Goal: Transaction & Acquisition: Purchase product/service

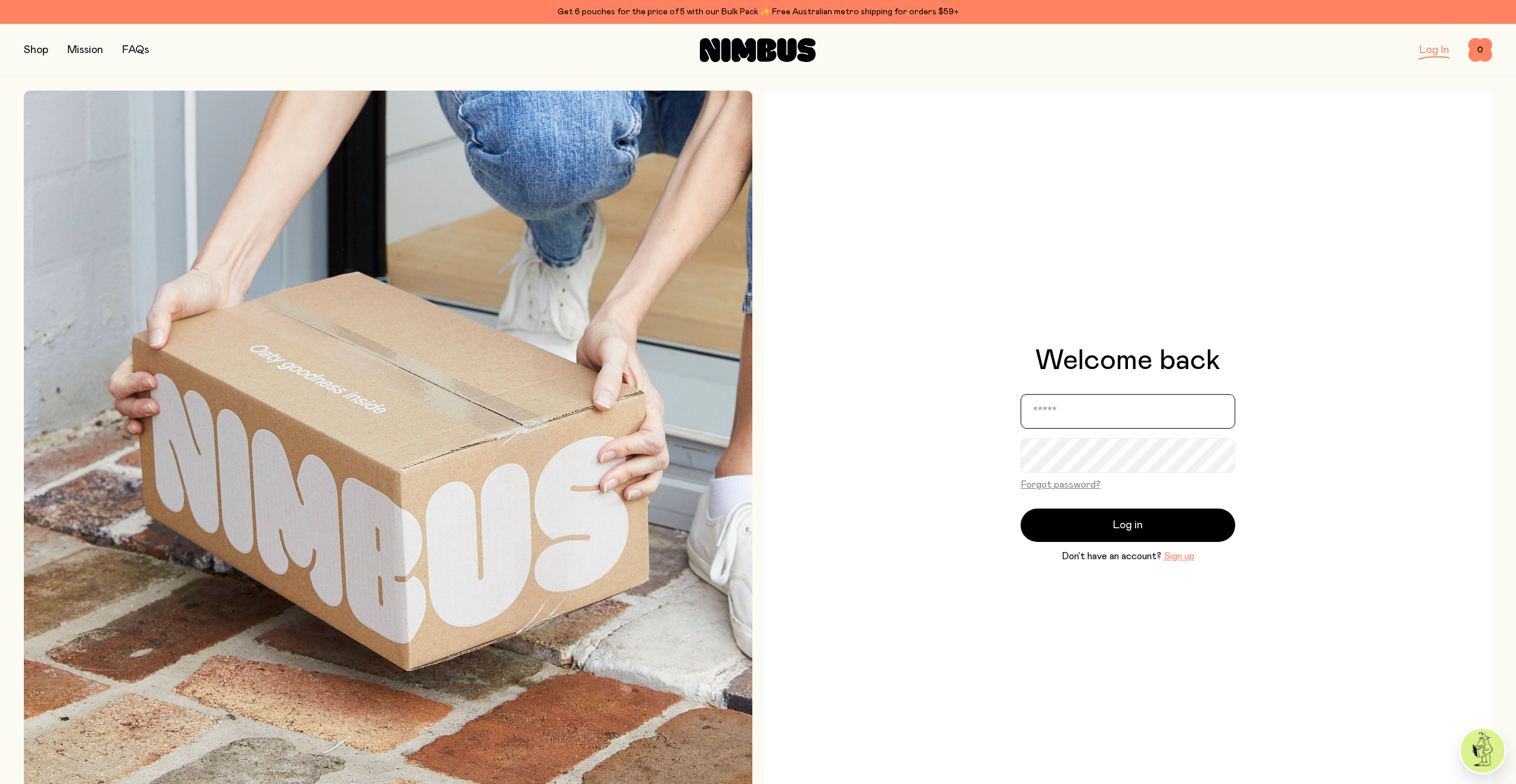
click at [1084, 418] on input "email" at bounding box center [1128, 411] width 215 height 35
type input "**********"
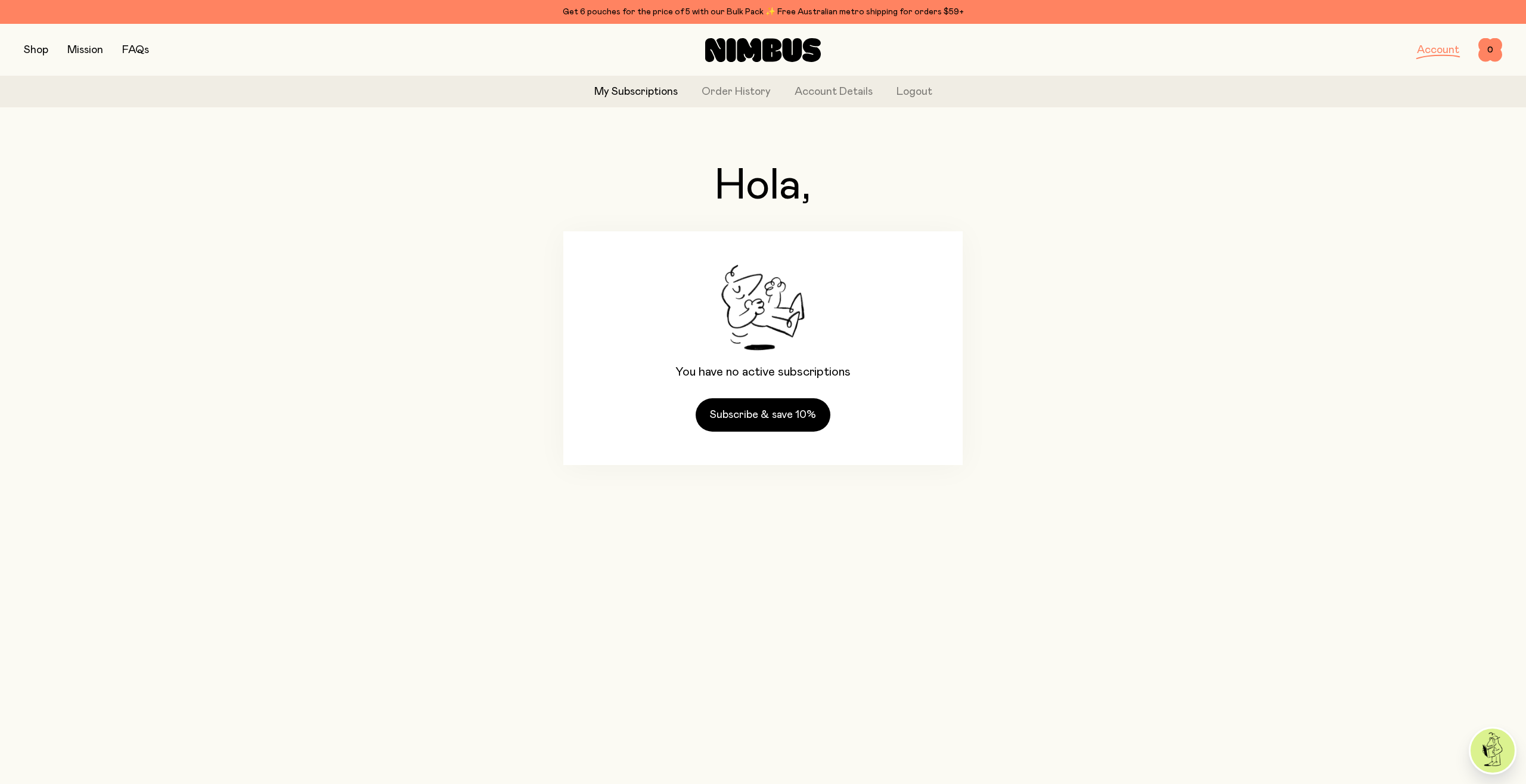
click at [1085, 343] on div "Hola, You have no active subscriptions Subscribe & save 10%" at bounding box center [763, 315] width 1479 height 396
click at [19, 44] on div "Shop Mission FAQs Account 0 0" at bounding box center [763, 50] width 1526 height 52
click at [35, 56] on button "button" at bounding box center [35, 51] width 24 height 17
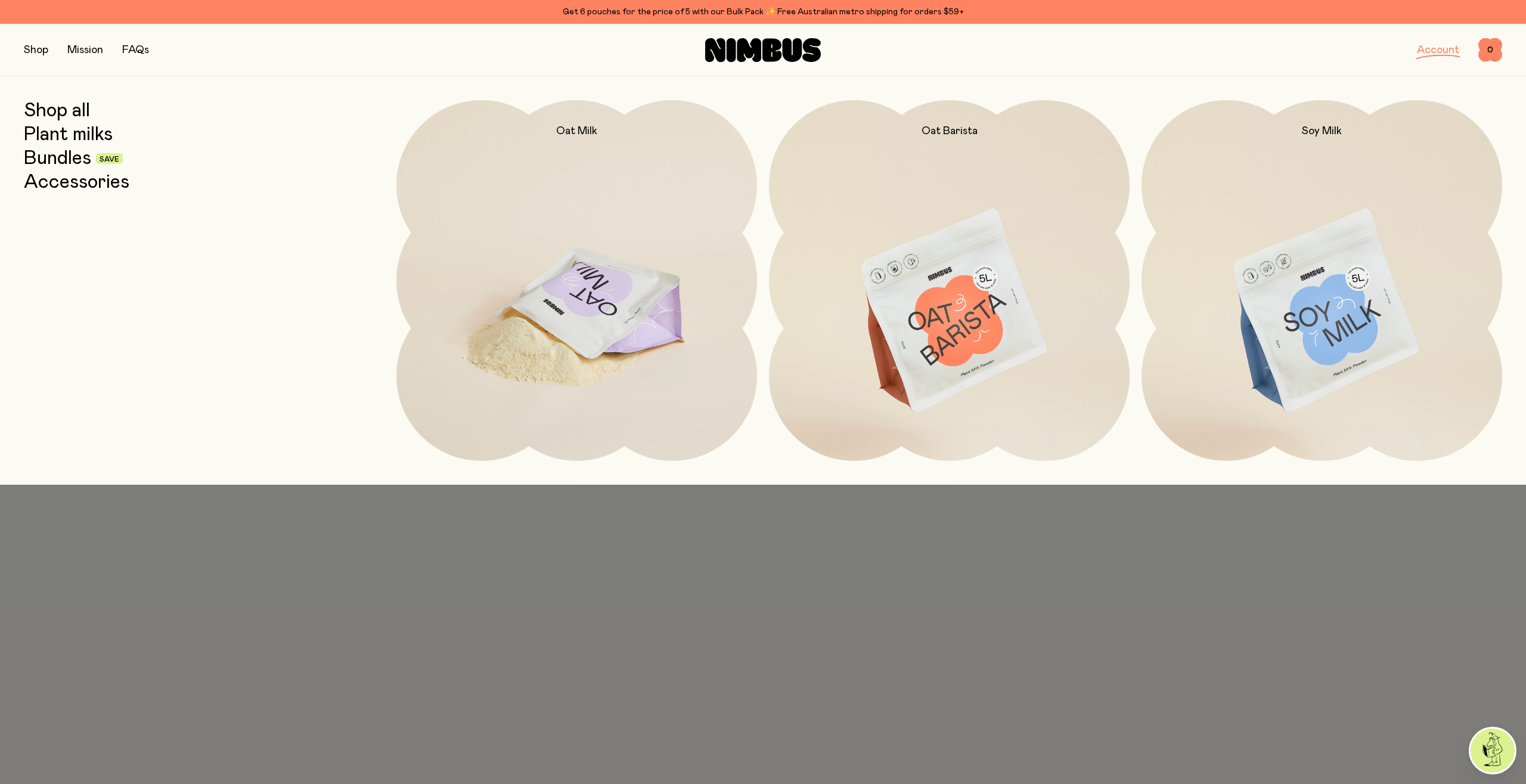
click at [646, 325] on img at bounding box center [577, 312] width 360 height 424
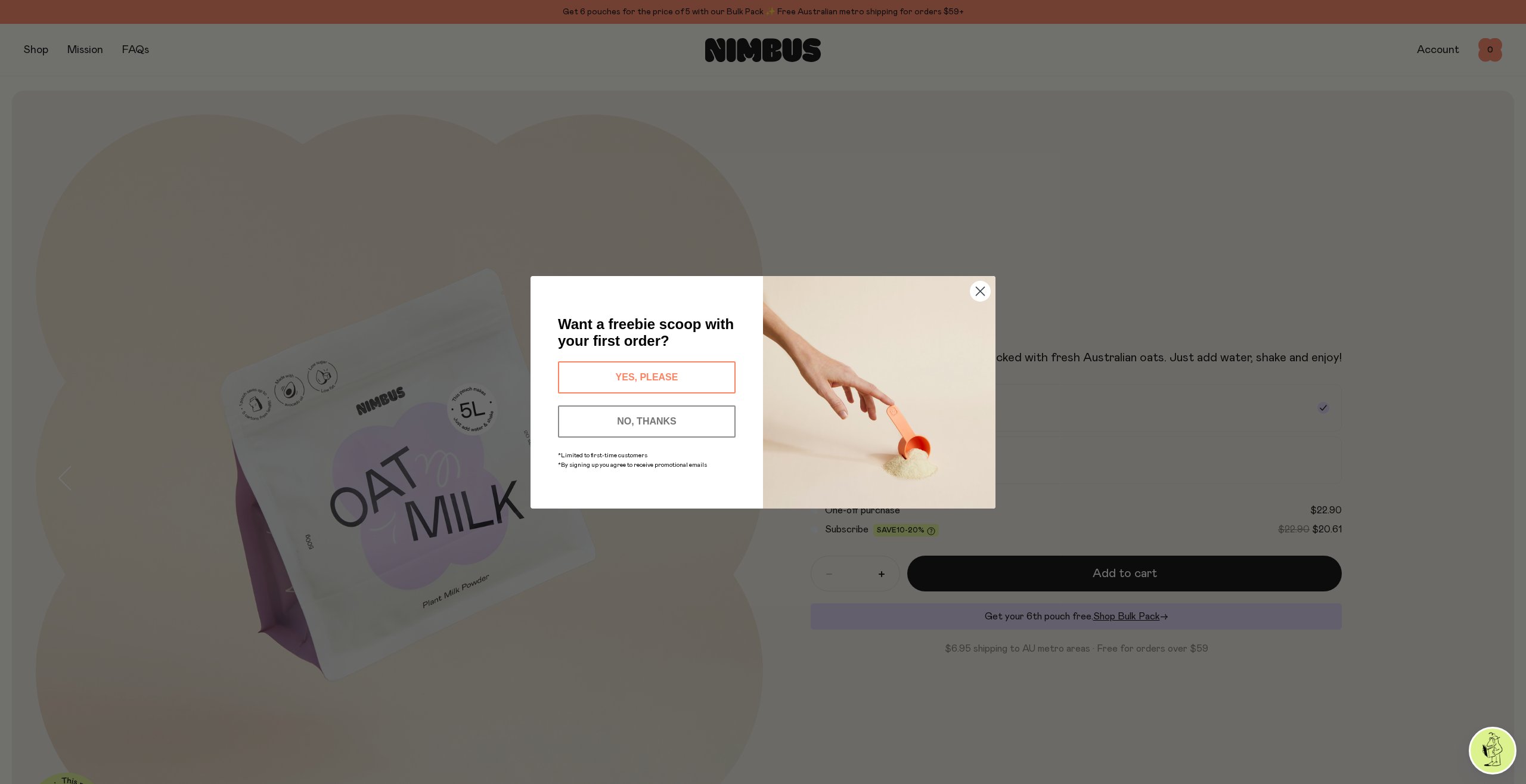
click at [983, 291] on circle "Close dialog" at bounding box center [980, 290] width 19 height 19
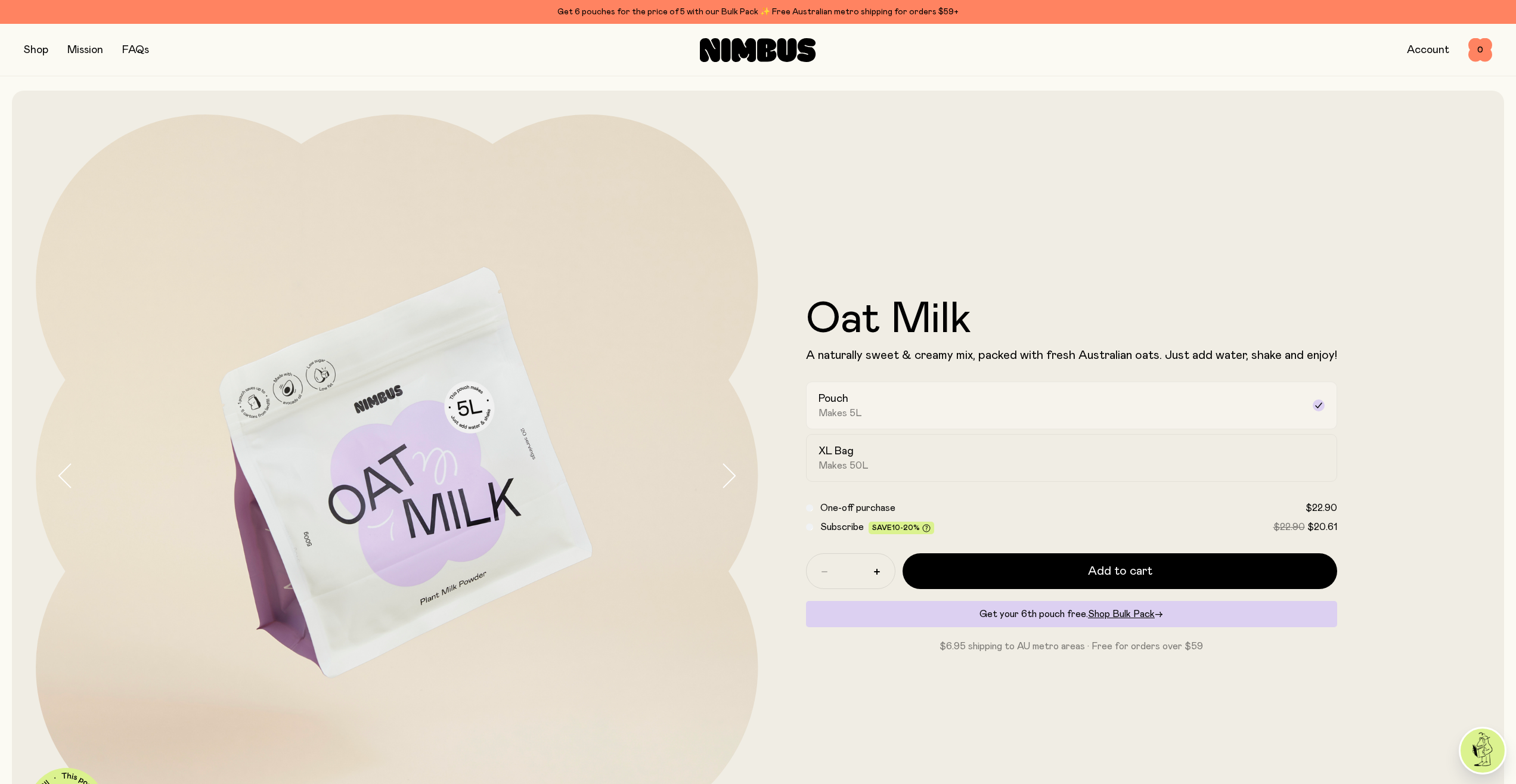
click at [910, 396] on div "Pouch Makes 5L" at bounding box center [1061, 405] width 485 height 28
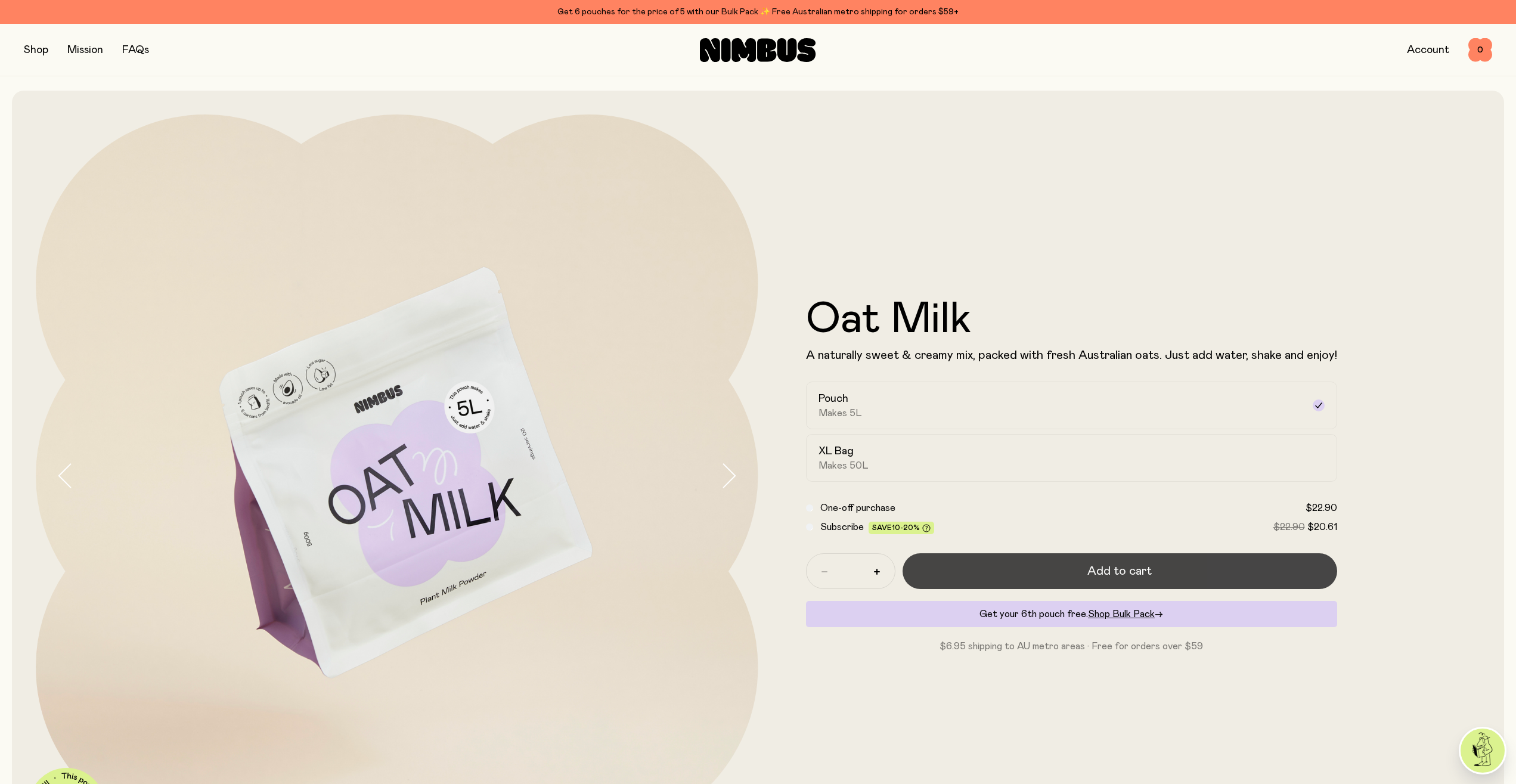
click at [982, 554] on button "Add to cart" at bounding box center [1120, 571] width 435 height 35
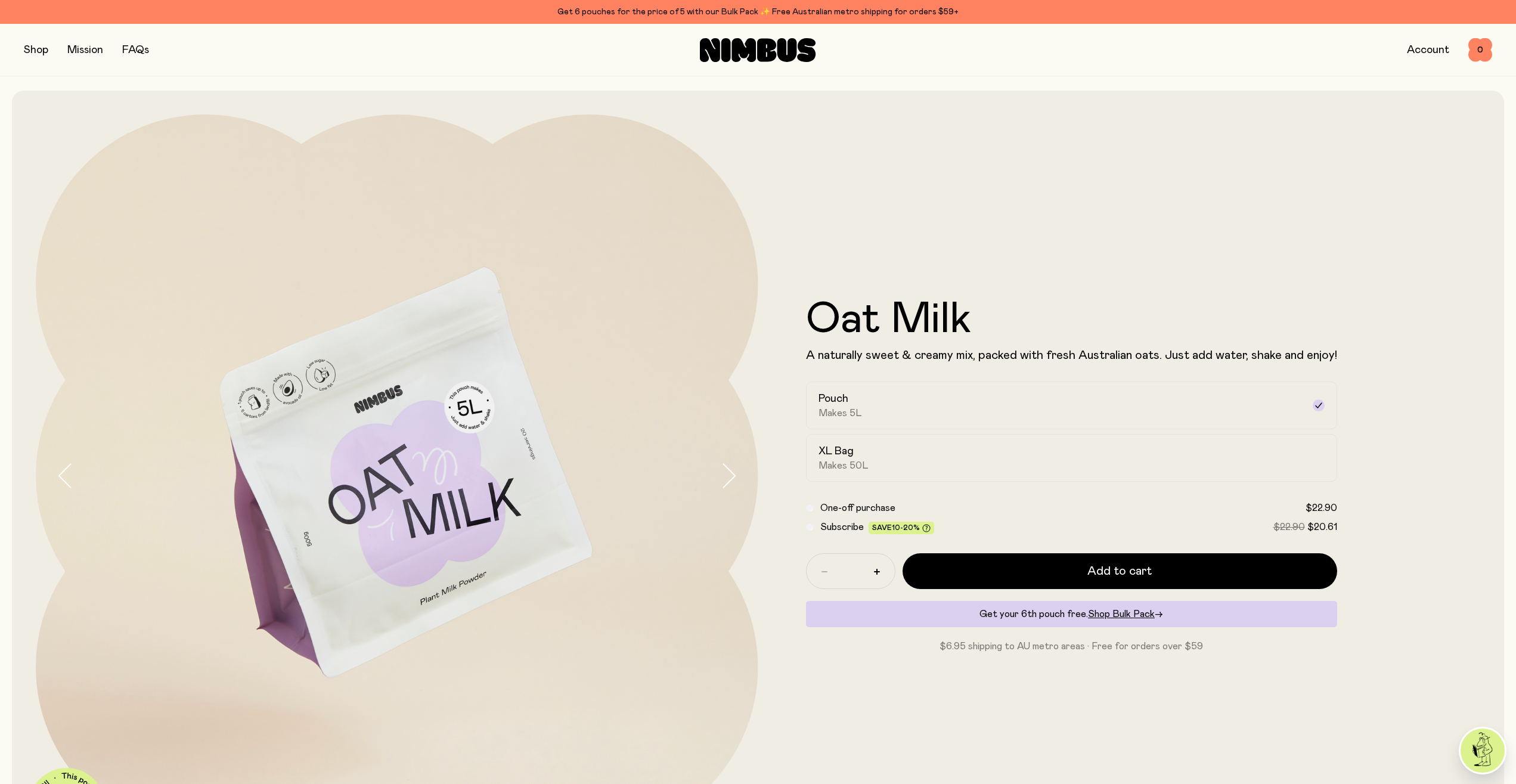
click at [1022, 174] on div "Oat Milk A naturally sweet & creamy mix, packed with fresh Australian oats. Jus…" at bounding box center [1120, 476] width 723 height 723
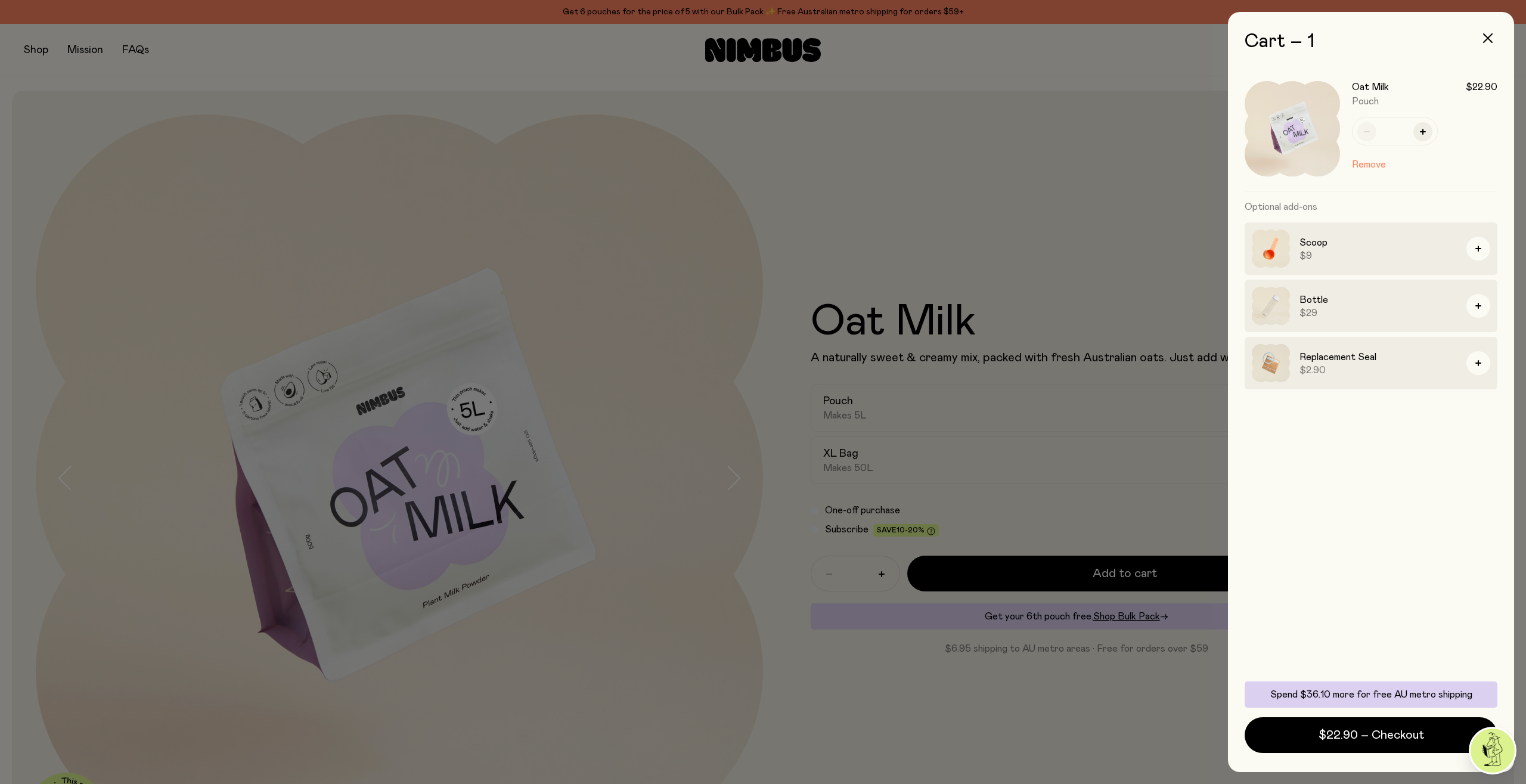
click at [768, 105] on div at bounding box center [763, 392] width 1526 height 784
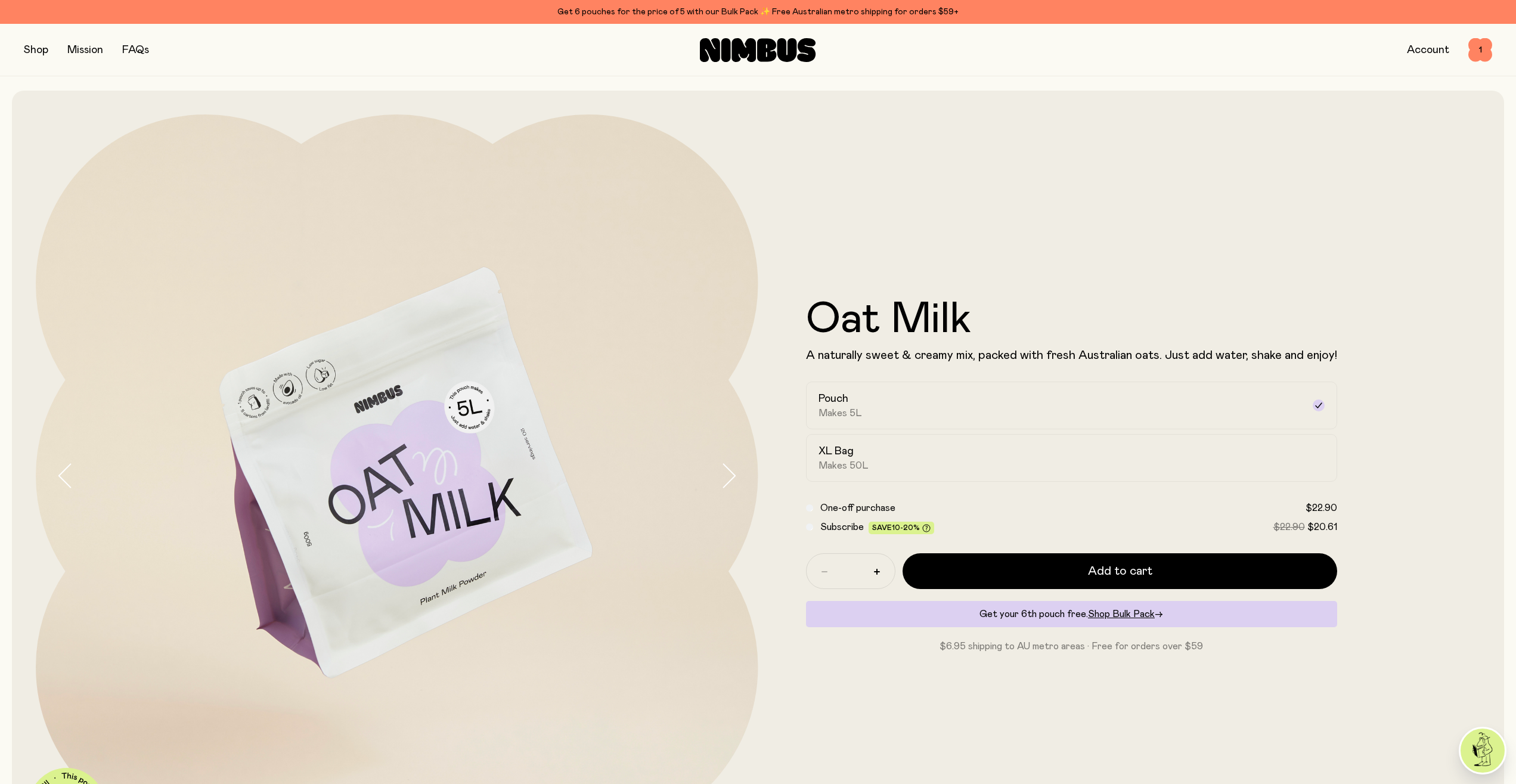
click at [22, 50] on div "Shop Mission FAQs Account 1 1" at bounding box center [758, 50] width 1516 height 52
click at [35, 52] on button "button" at bounding box center [35, 51] width 24 height 17
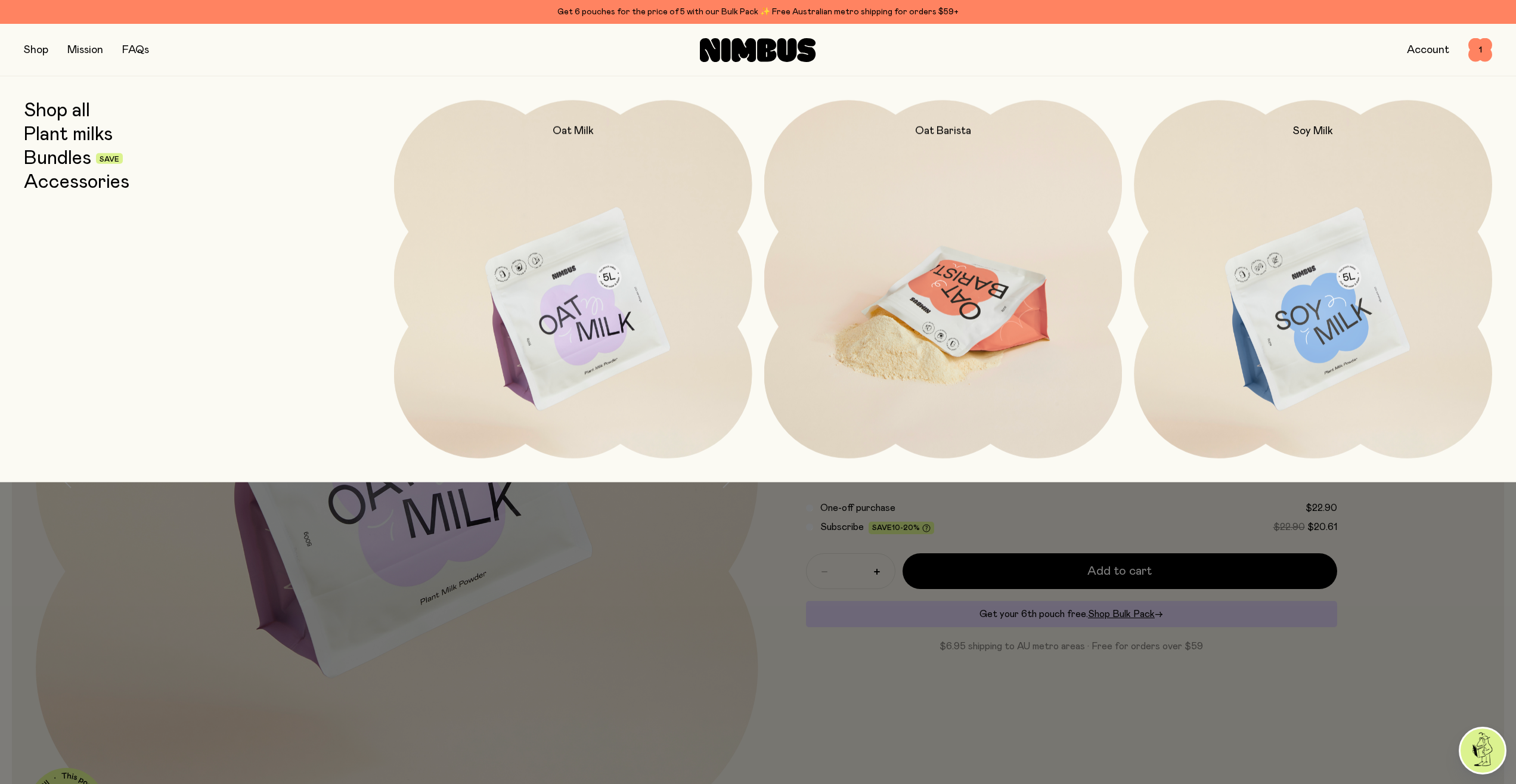
drag, startPoint x: 966, startPoint y: 346, endPoint x: 942, endPoint y: 305, distance: 47.5
click at [966, 345] on img at bounding box center [944, 311] width 359 height 421
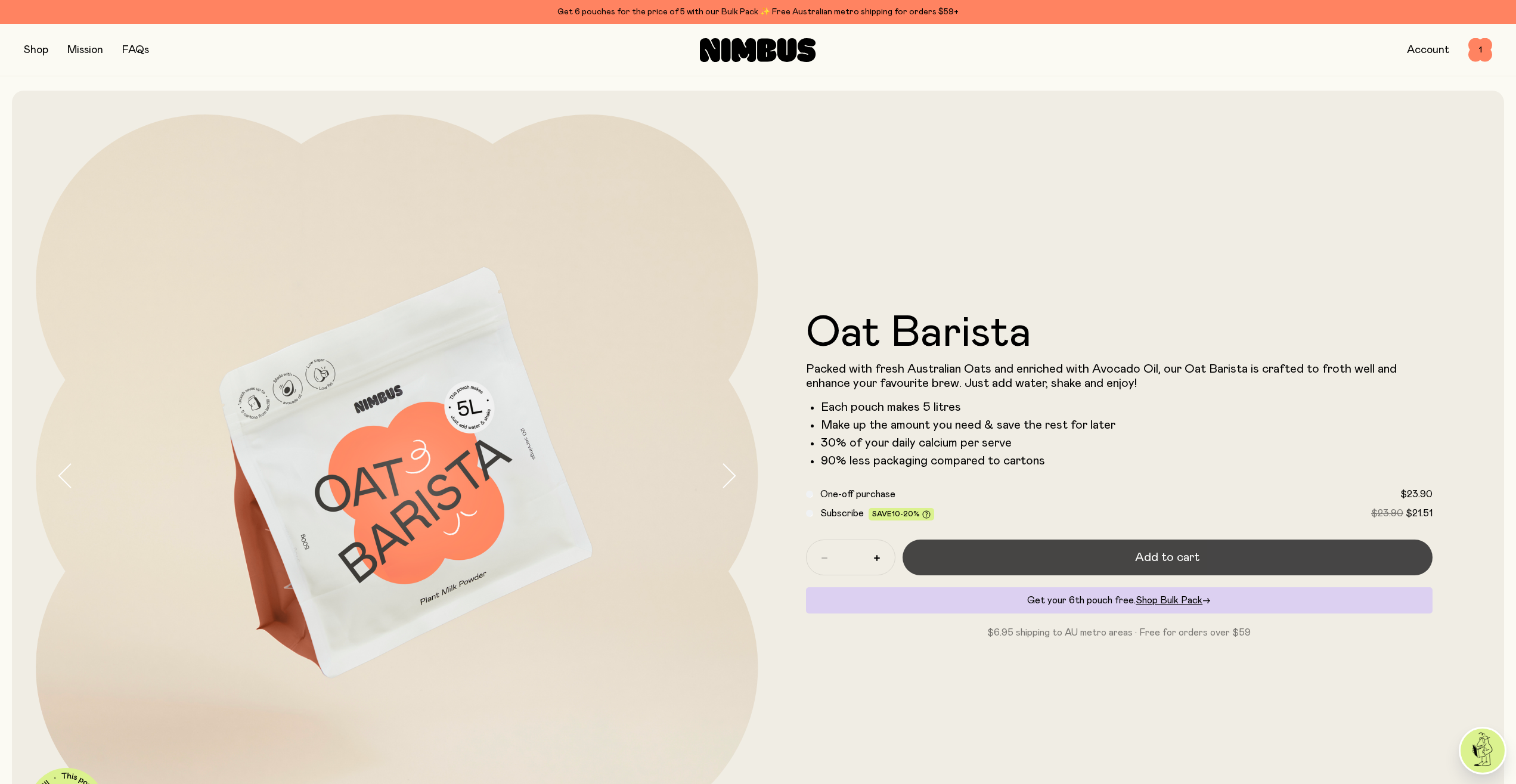
click at [951, 554] on button "Add to cart" at bounding box center [1168, 557] width 531 height 35
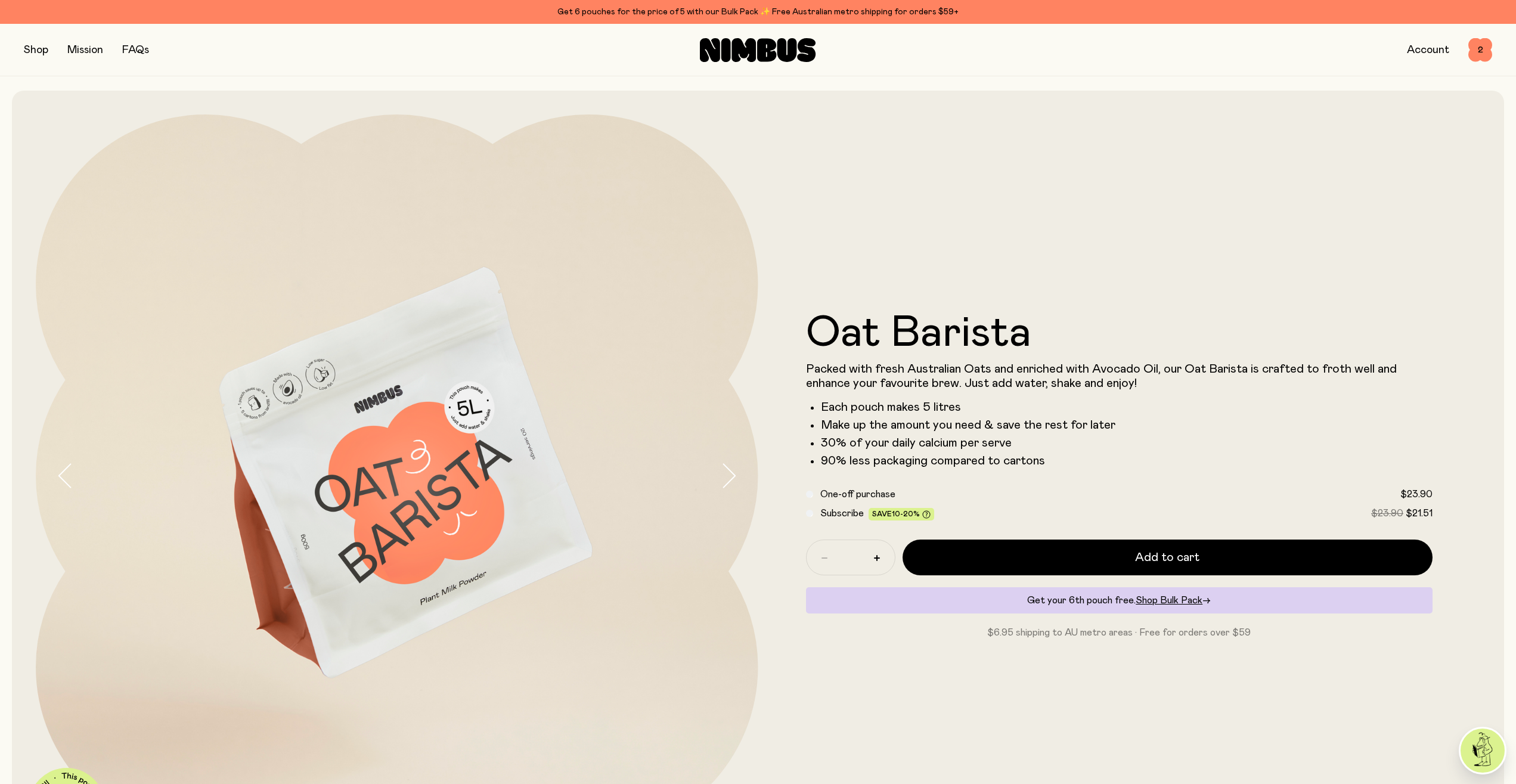
click at [35, 56] on button "button" at bounding box center [35, 51] width 24 height 17
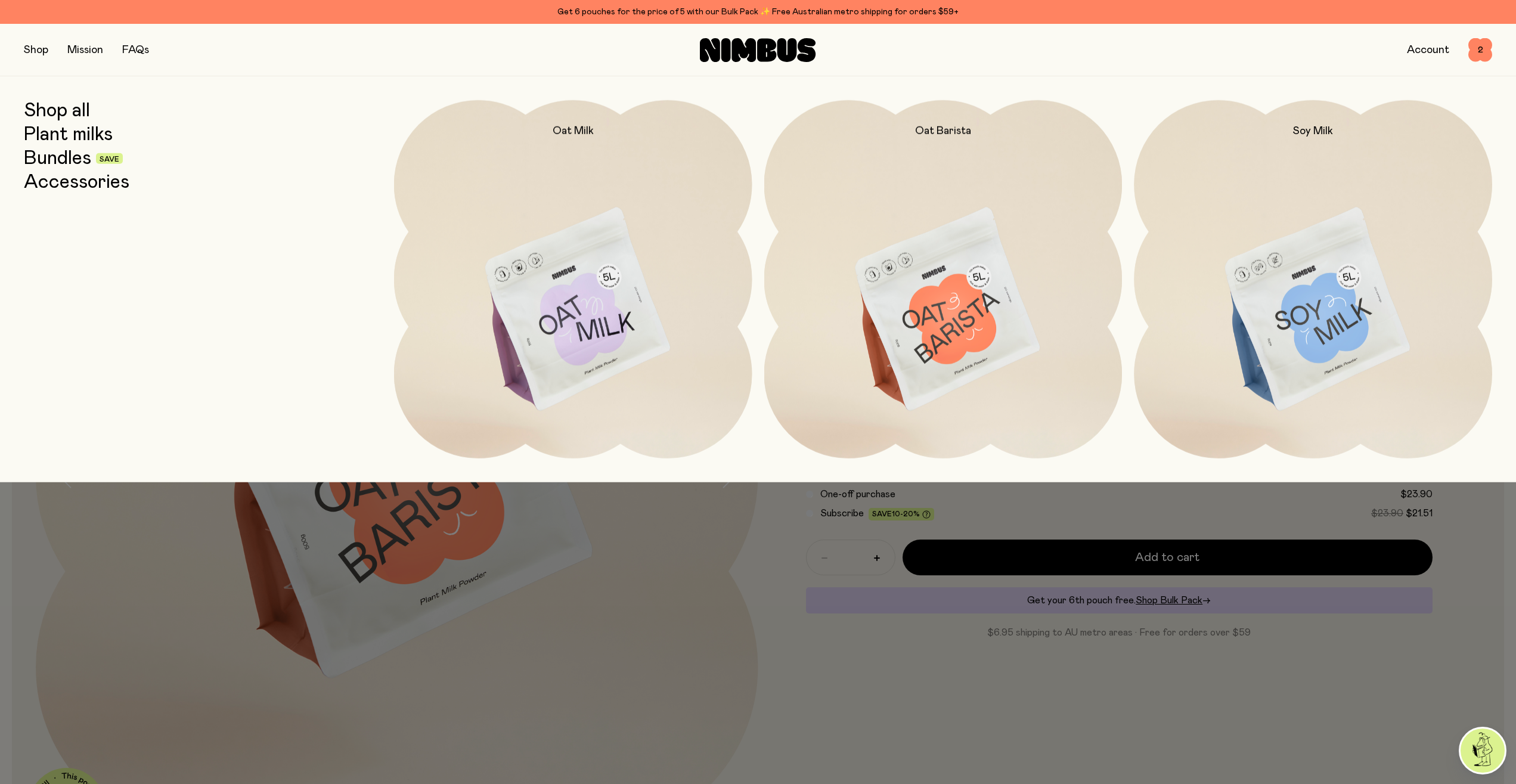
click at [67, 173] on link "Accessories" at bounding box center [76, 182] width 105 height 21
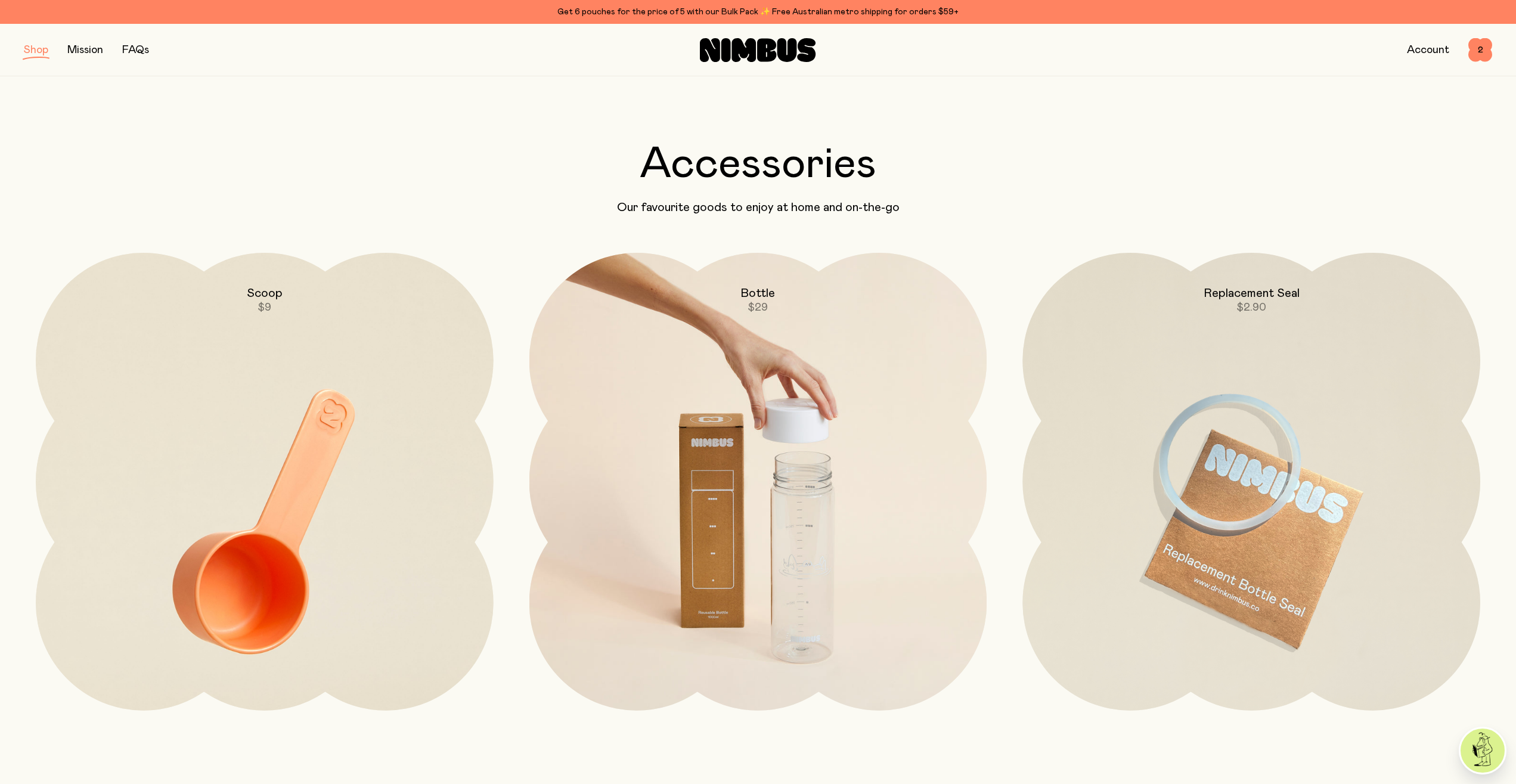
click at [764, 425] on img at bounding box center [759, 521] width 458 height 538
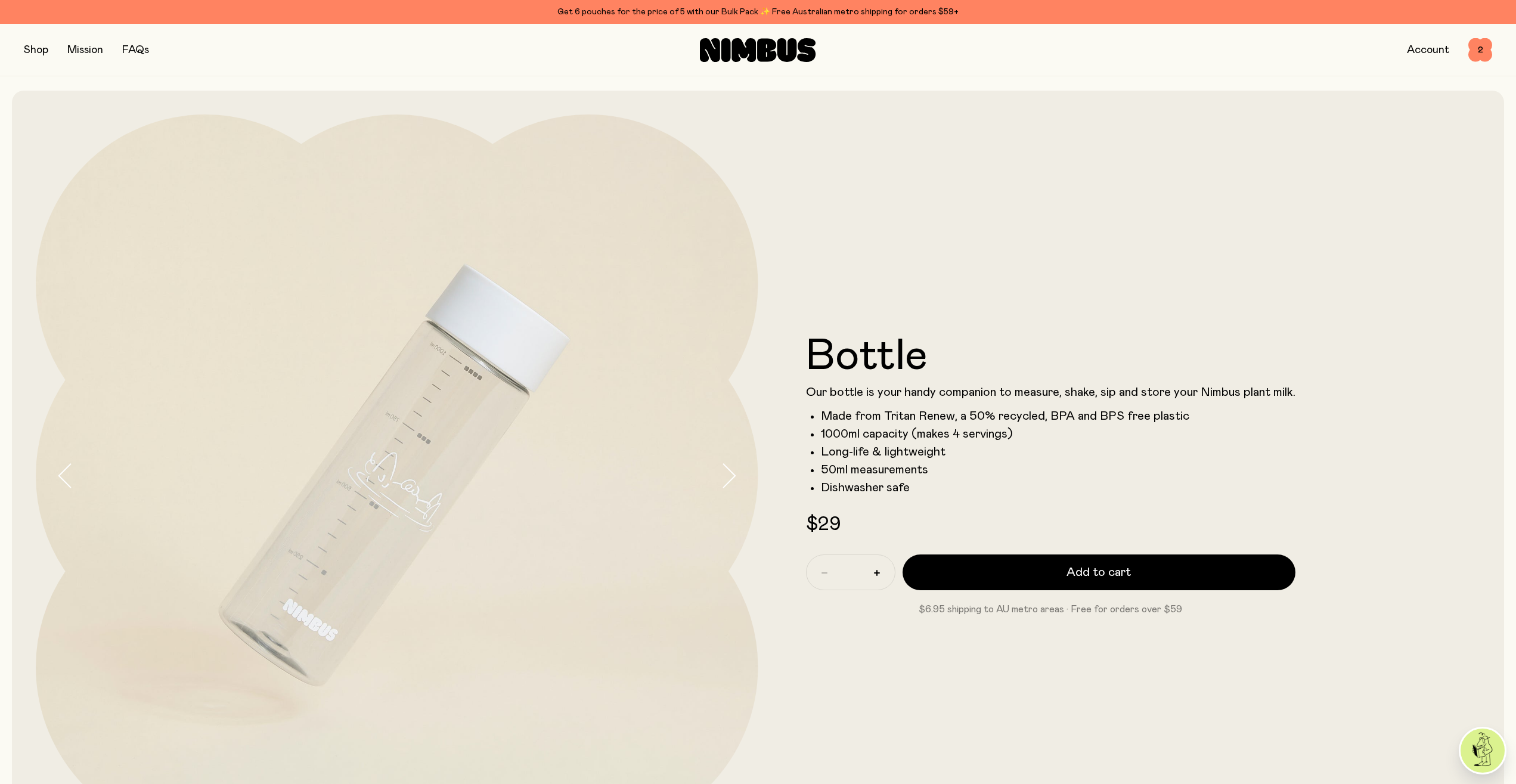
click at [871, 585] on div "*" at bounding box center [851, 572] width 89 height 35
click at [876, 577] on button "button" at bounding box center [877, 573] width 19 height 19
type input "*"
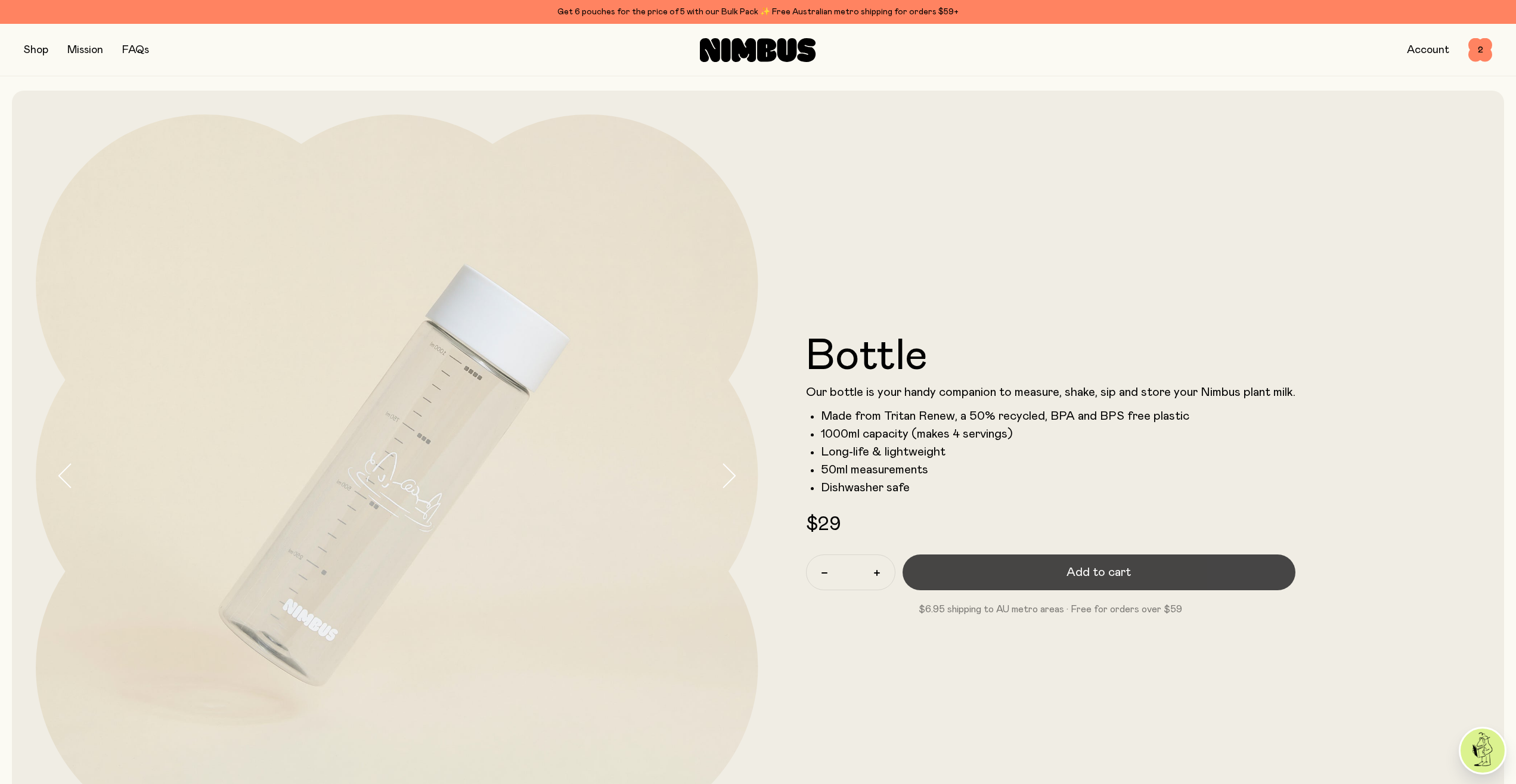
click at [963, 565] on button "Add to cart" at bounding box center [1099, 572] width 393 height 35
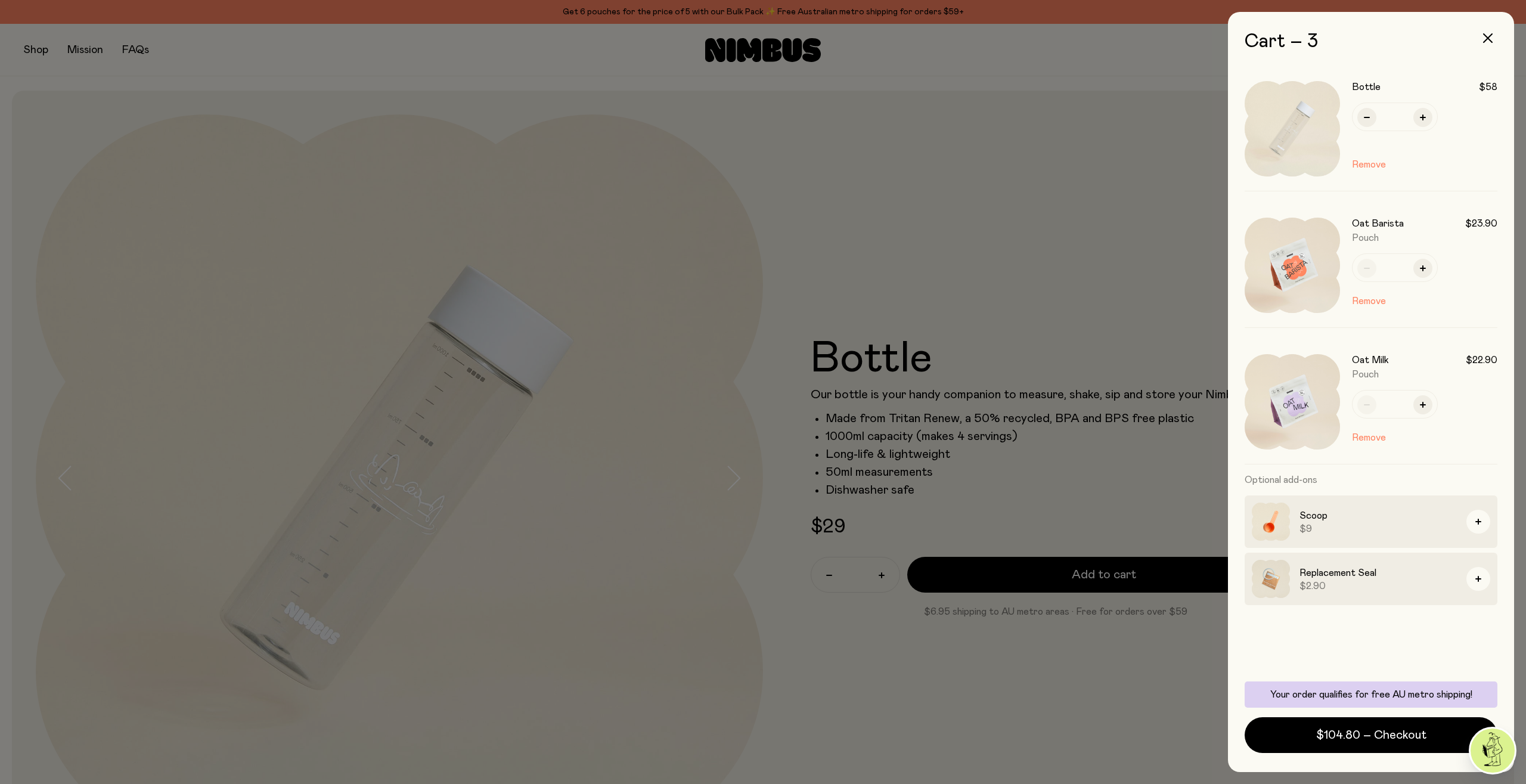
click at [37, 57] on div at bounding box center [763, 392] width 1526 height 784
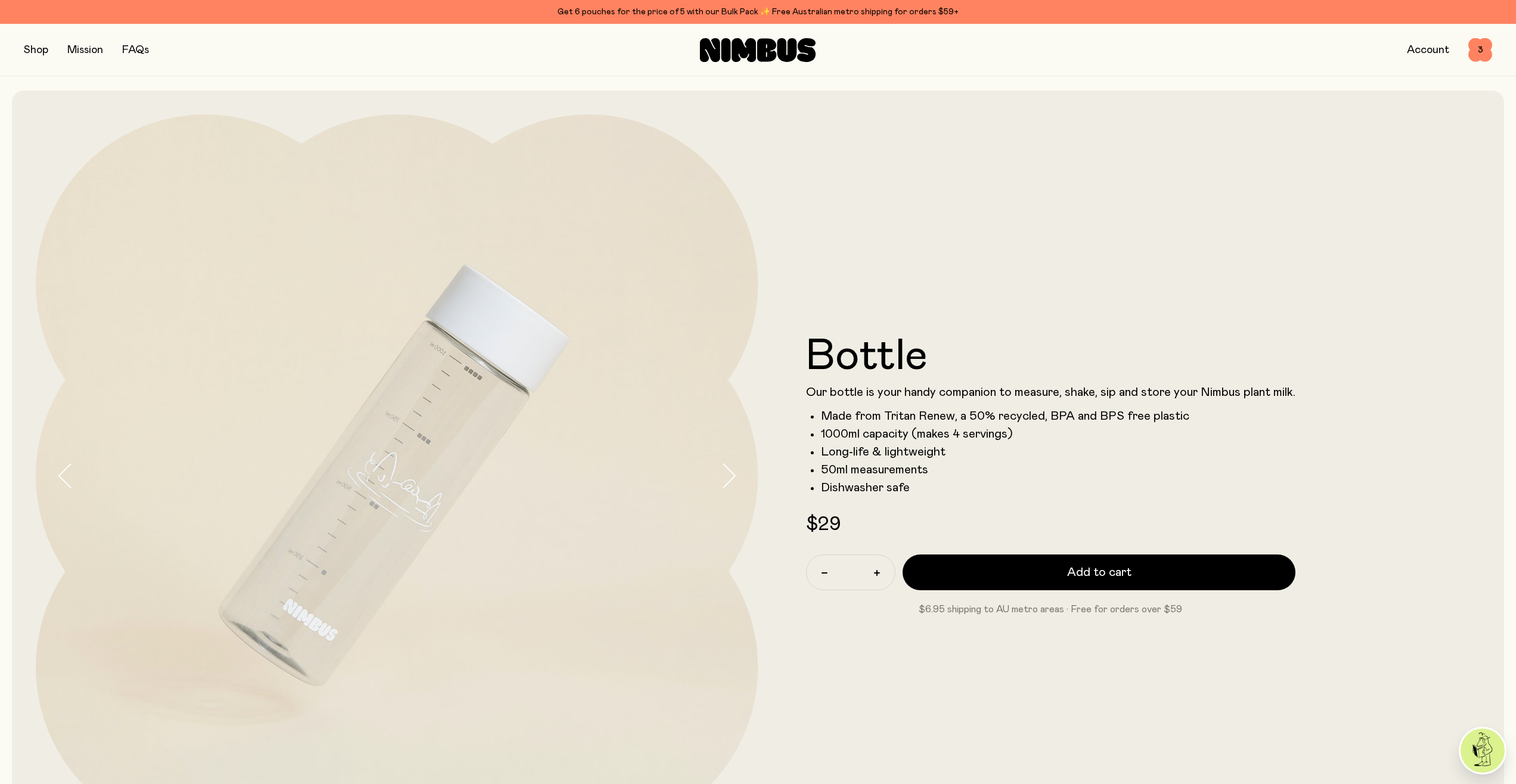
click at [33, 52] on div at bounding box center [758, 392] width 1516 height 784
click at [33, 51] on button "button" at bounding box center [35, 51] width 24 height 17
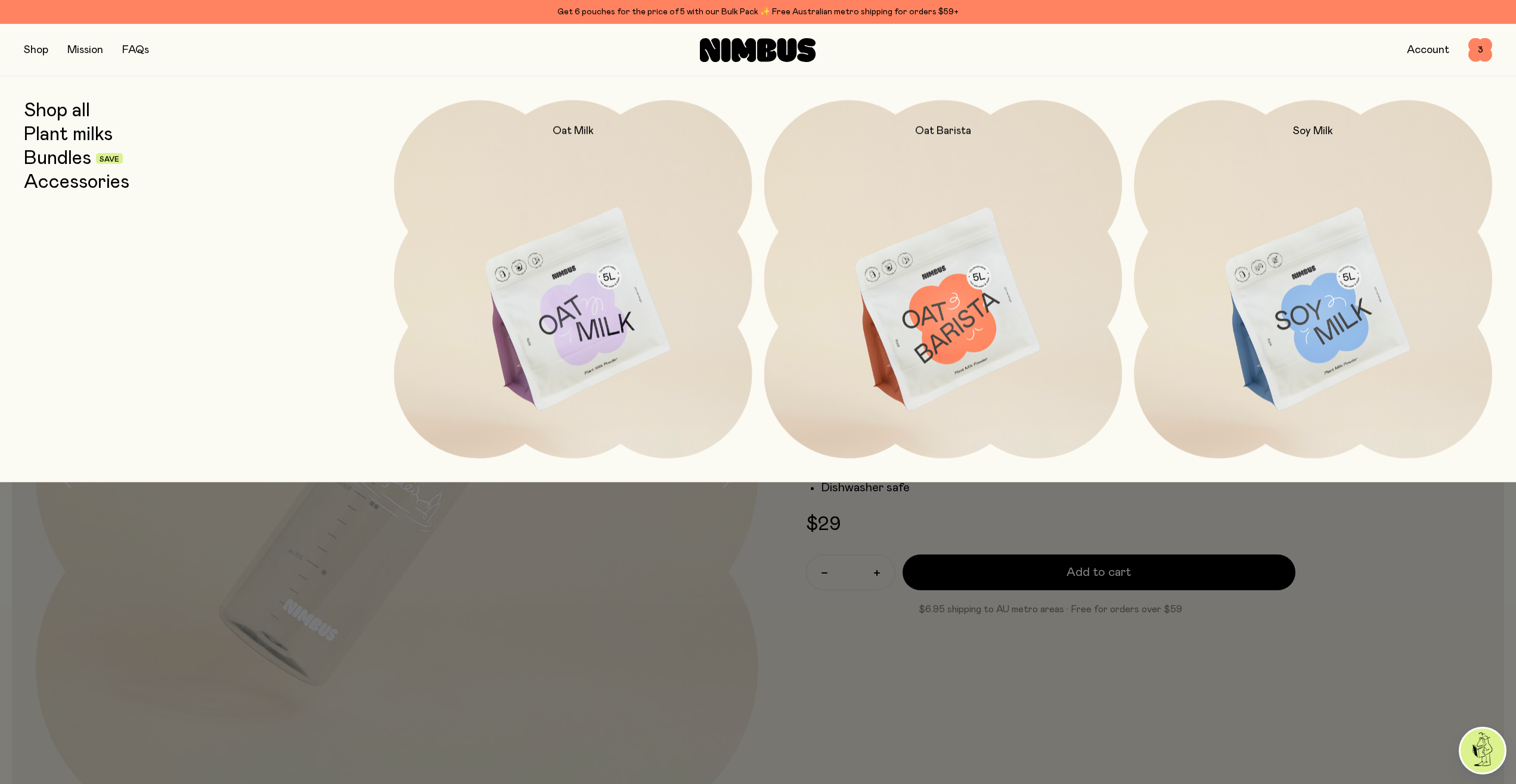
click at [93, 181] on link "Accessories" at bounding box center [76, 182] width 105 height 21
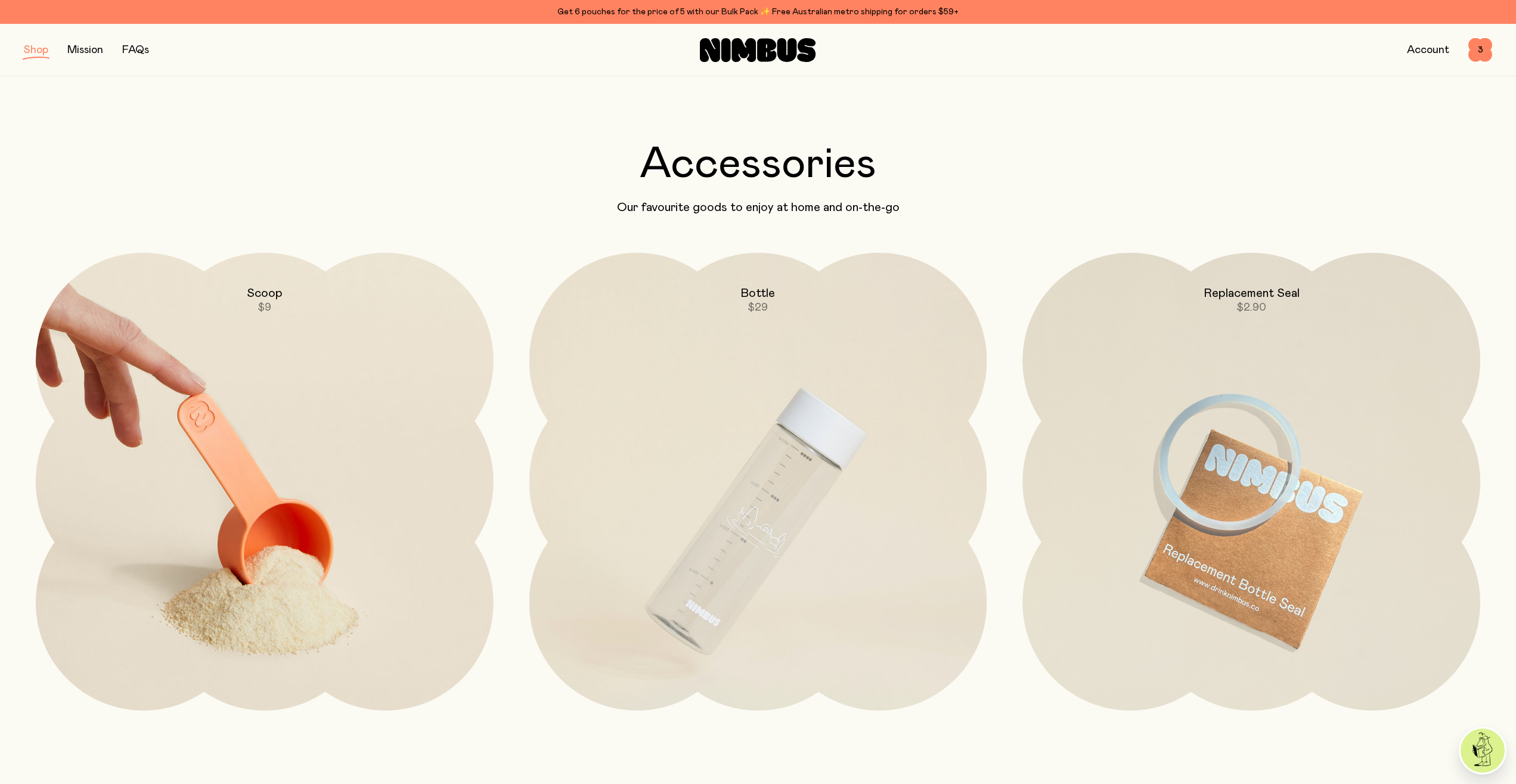
click at [371, 484] on img at bounding box center [264, 521] width 458 height 538
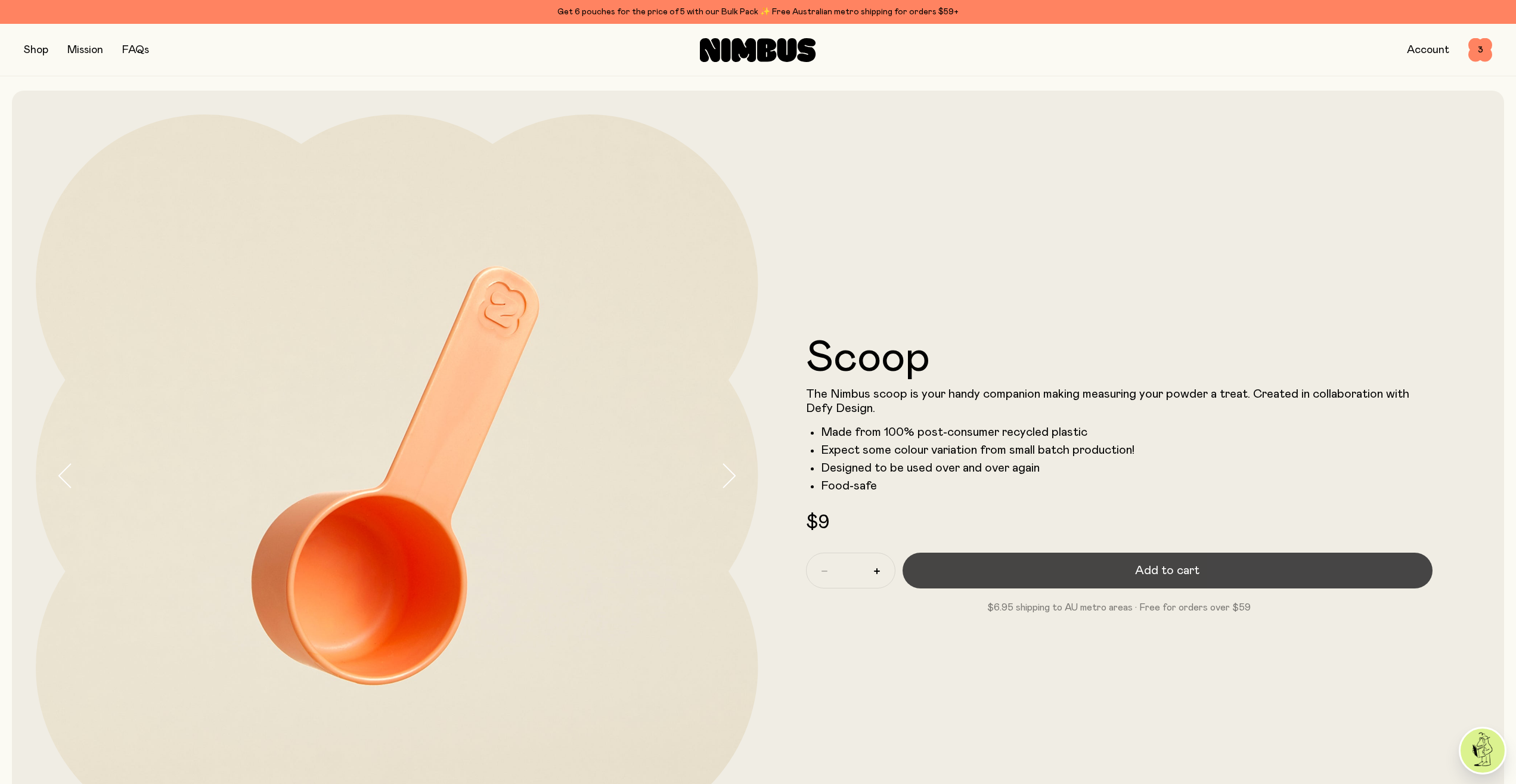
click at [1059, 572] on button "Add to cart" at bounding box center [1168, 570] width 531 height 35
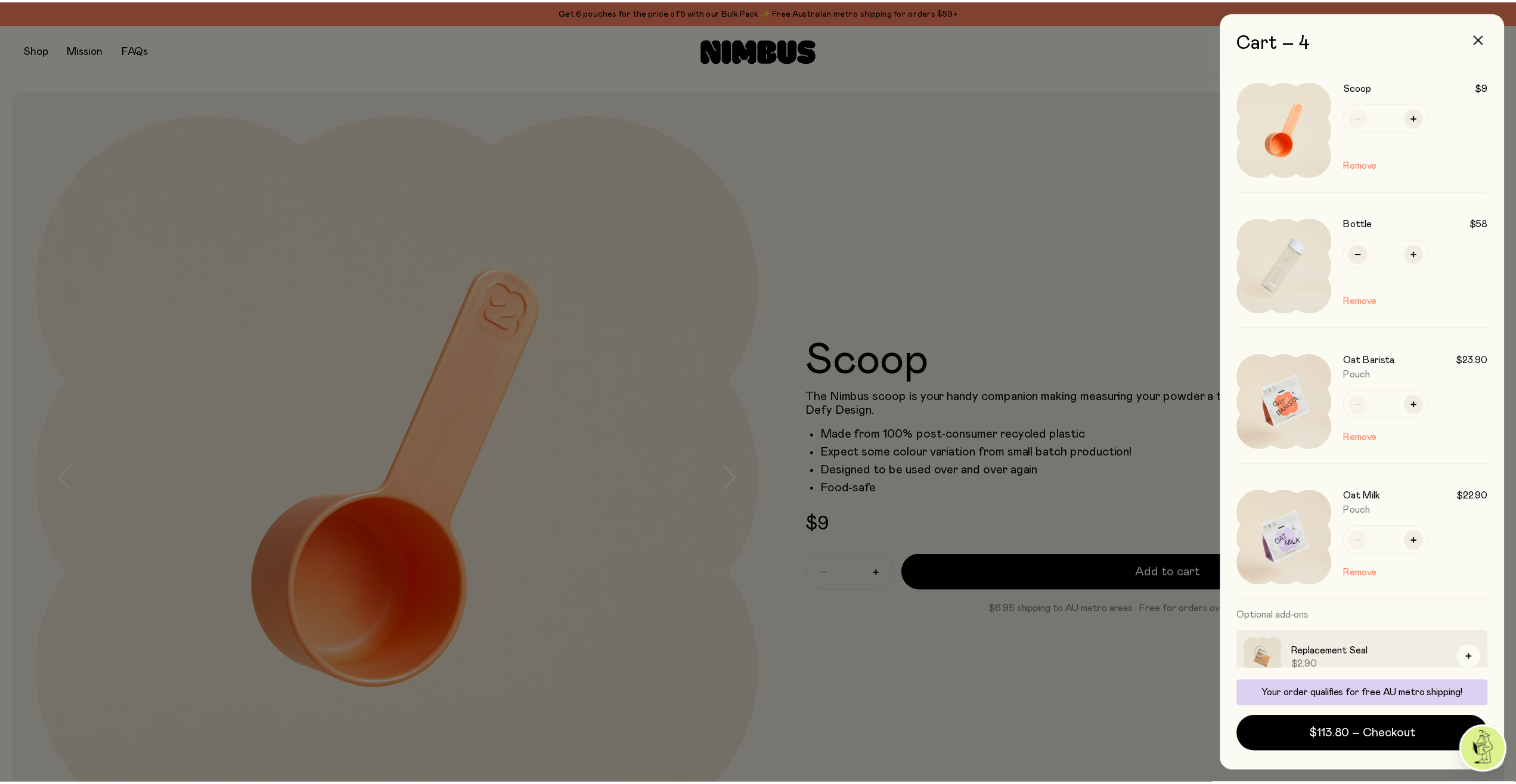
scroll to position [15, 0]
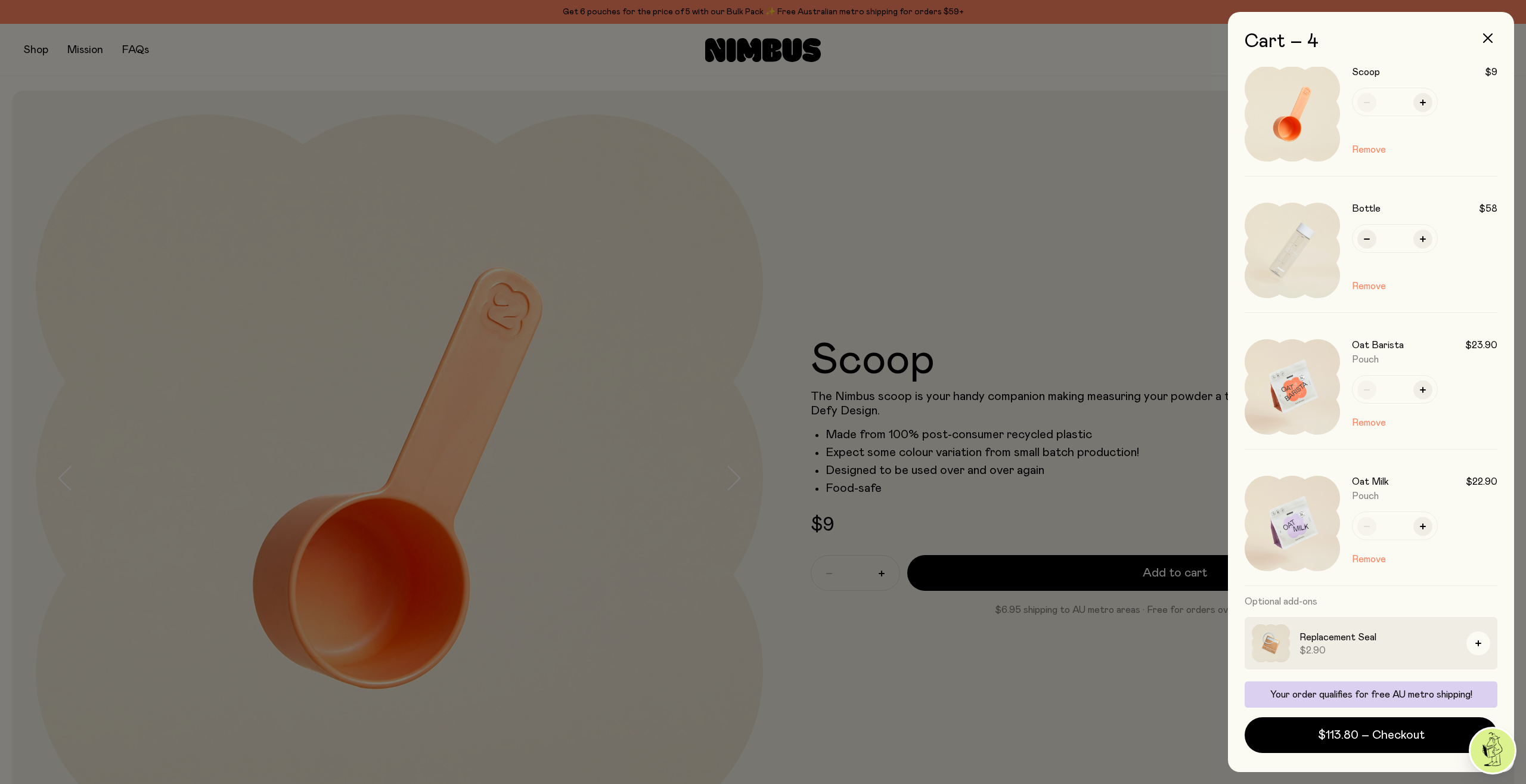
click at [1144, 244] on div at bounding box center [763, 392] width 1526 height 784
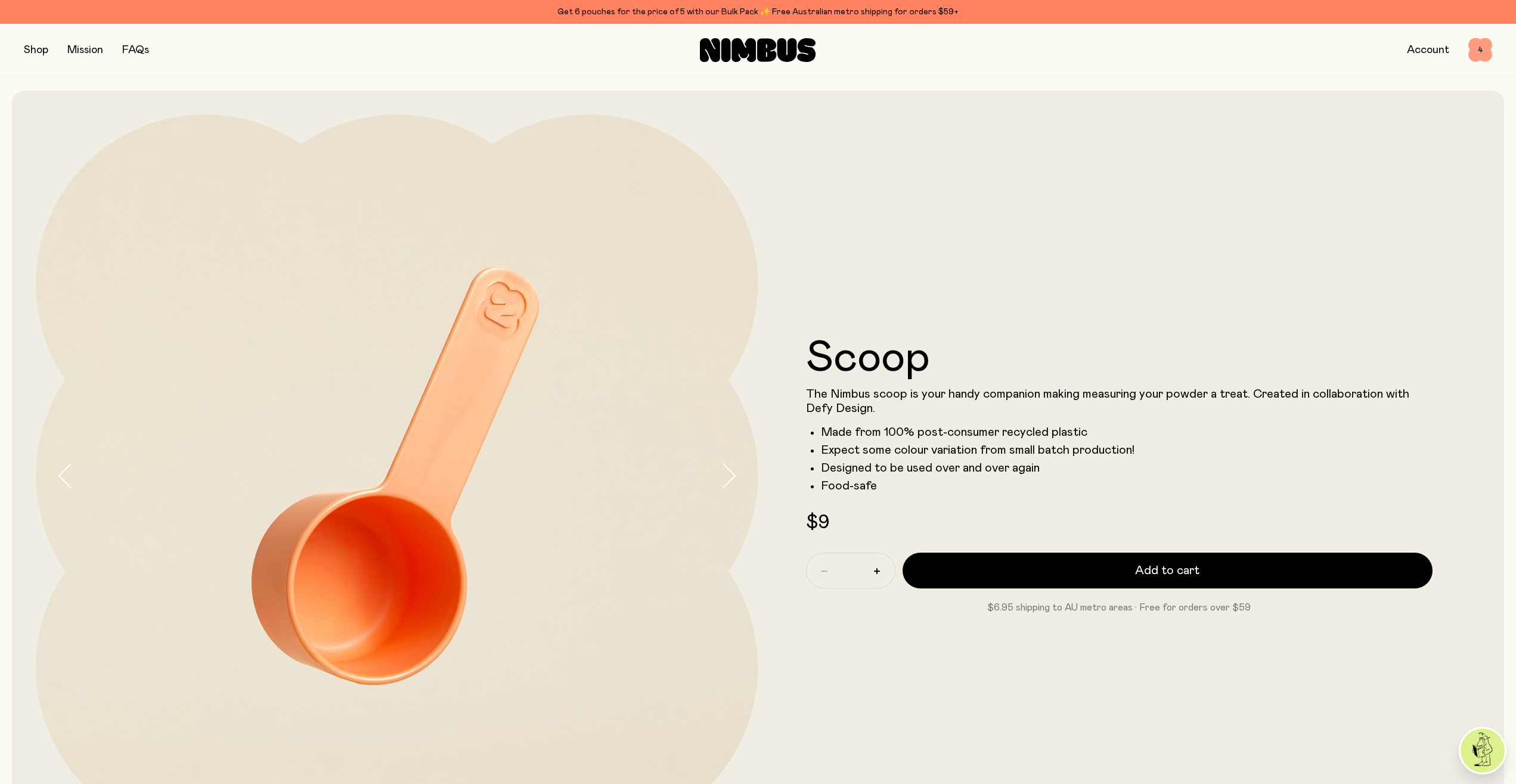
click at [1473, 52] on span "4" at bounding box center [1481, 50] width 24 height 24
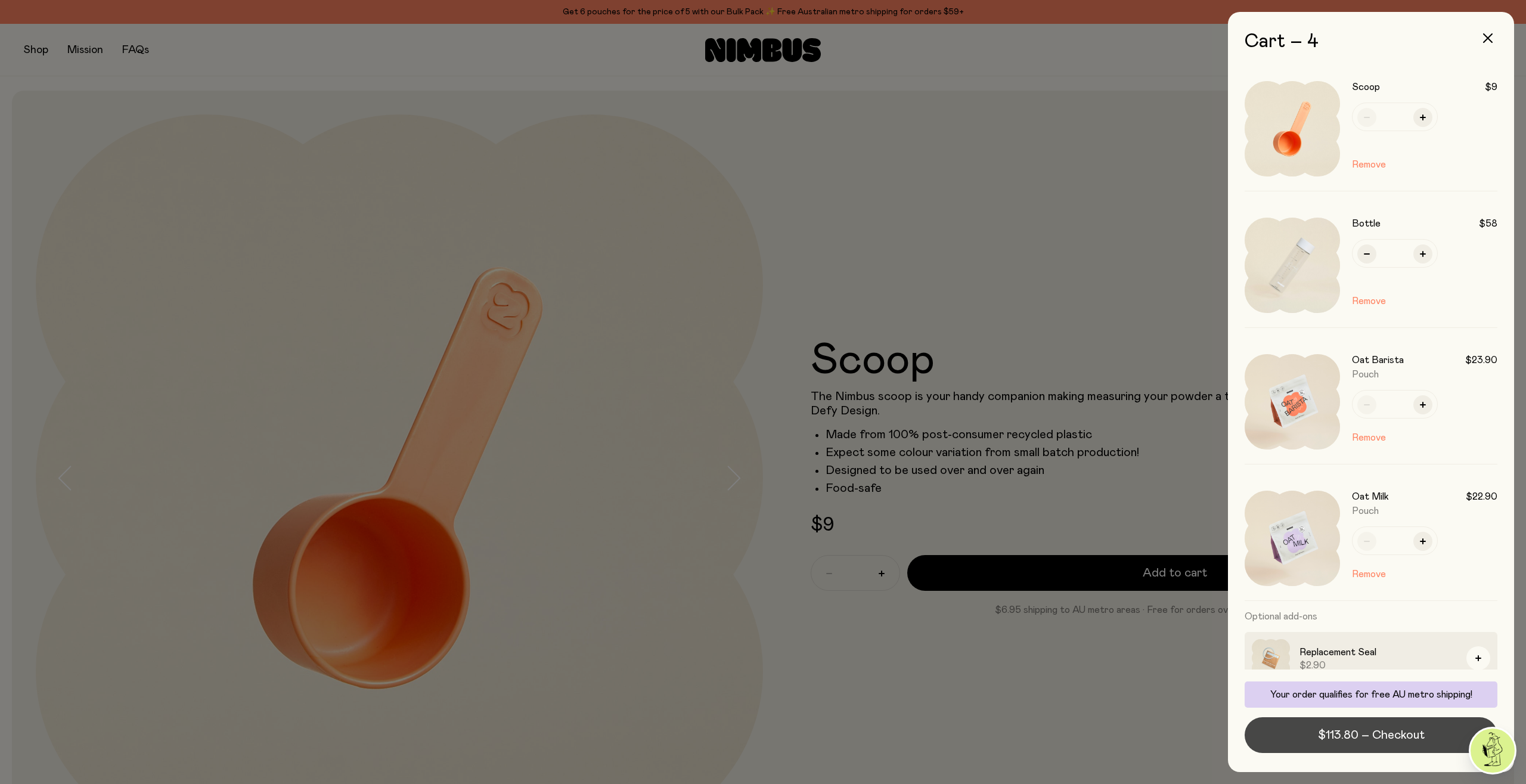
click at [1327, 740] on span "$113.80 – Checkout" at bounding box center [1371, 735] width 107 height 17
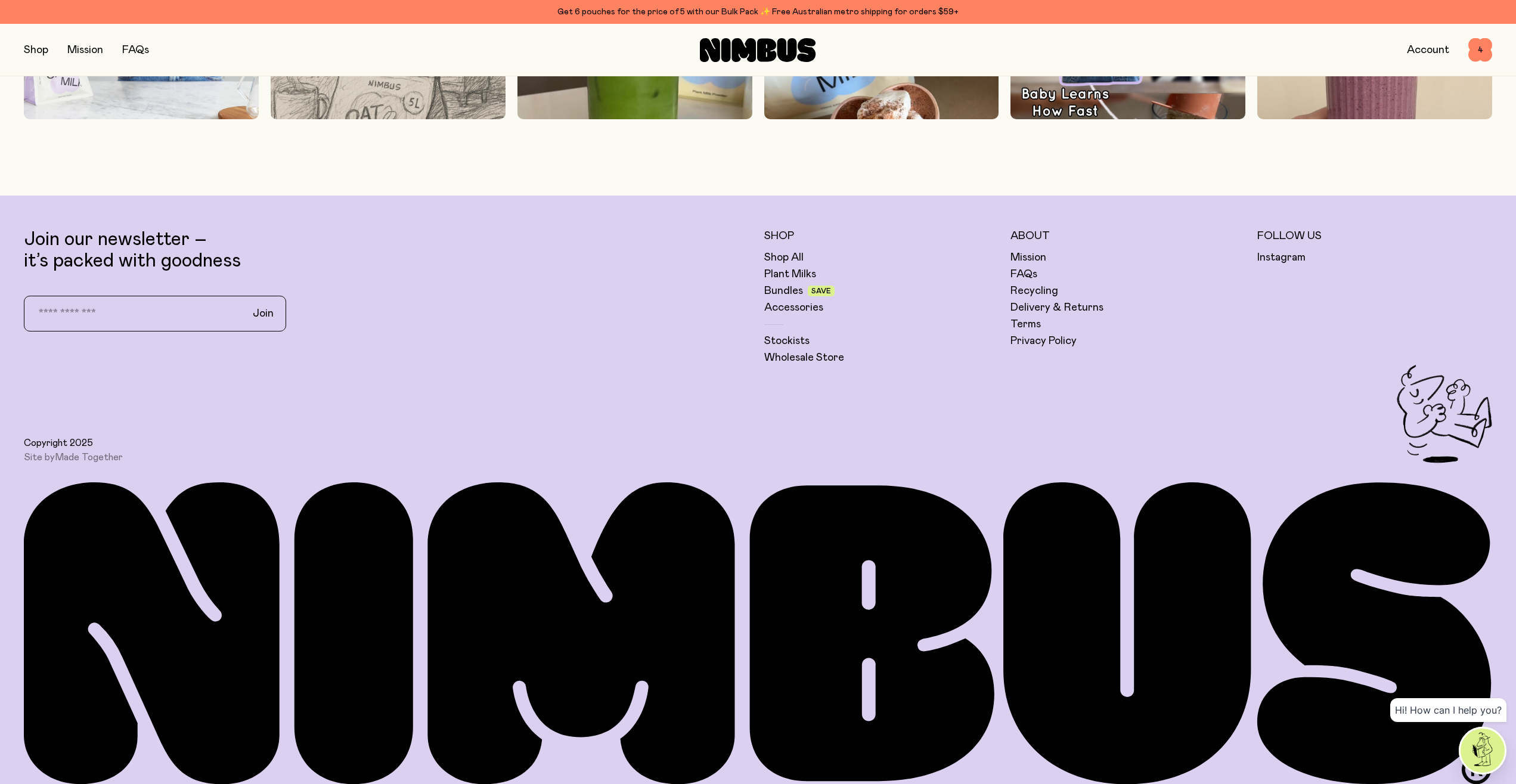
scroll to position [4740, 0]
click at [1041, 307] on link "Delivery & Returns" at bounding box center [1057, 307] width 93 height 14
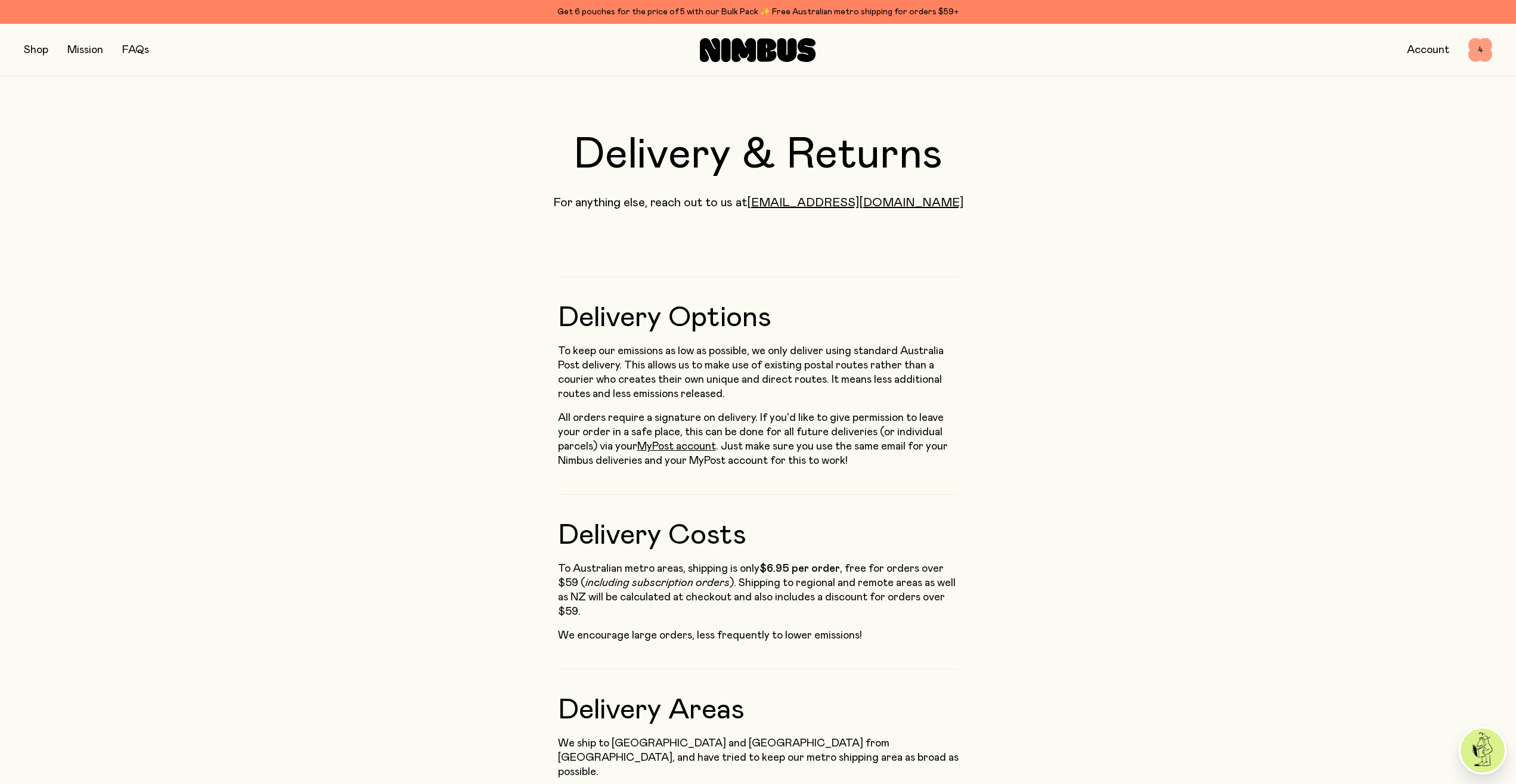
click at [1480, 51] on span "4" at bounding box center [1481, 50] width 24 height 24
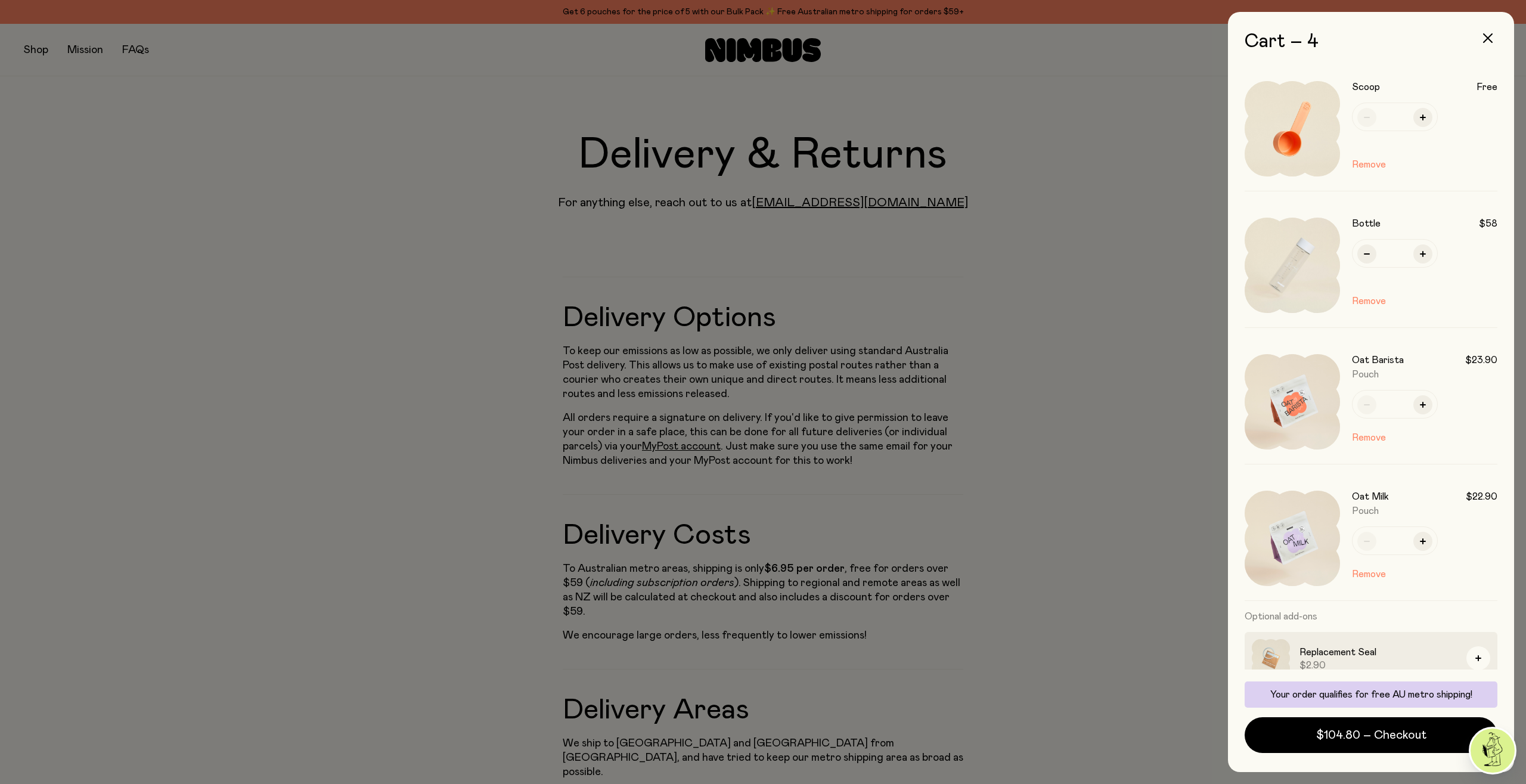
click at [1075, 280] on div at bounding box center [763, 392] width 1526 height 784
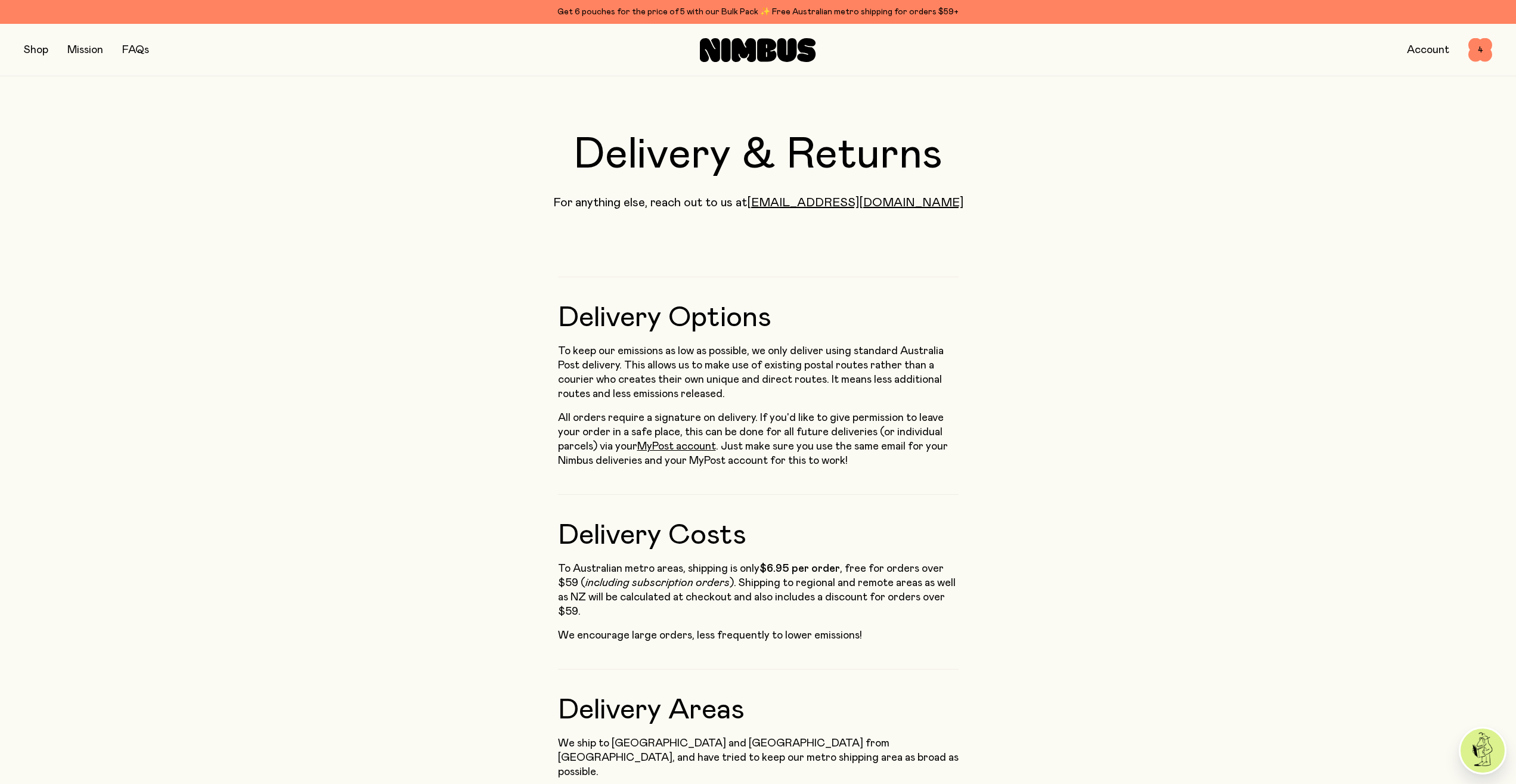
click at [1481, 62] on div "Shop Mission FAQs Account 4 4" at bounding box center [758, 50] width 1469 height 52
click at [1467, 48] on div "Account 4 4" at bounding box center [1247, 50] width 489 height 24
click at [1473, 52] on span "4" at bounding box center [1481, 50] width 24 height 24
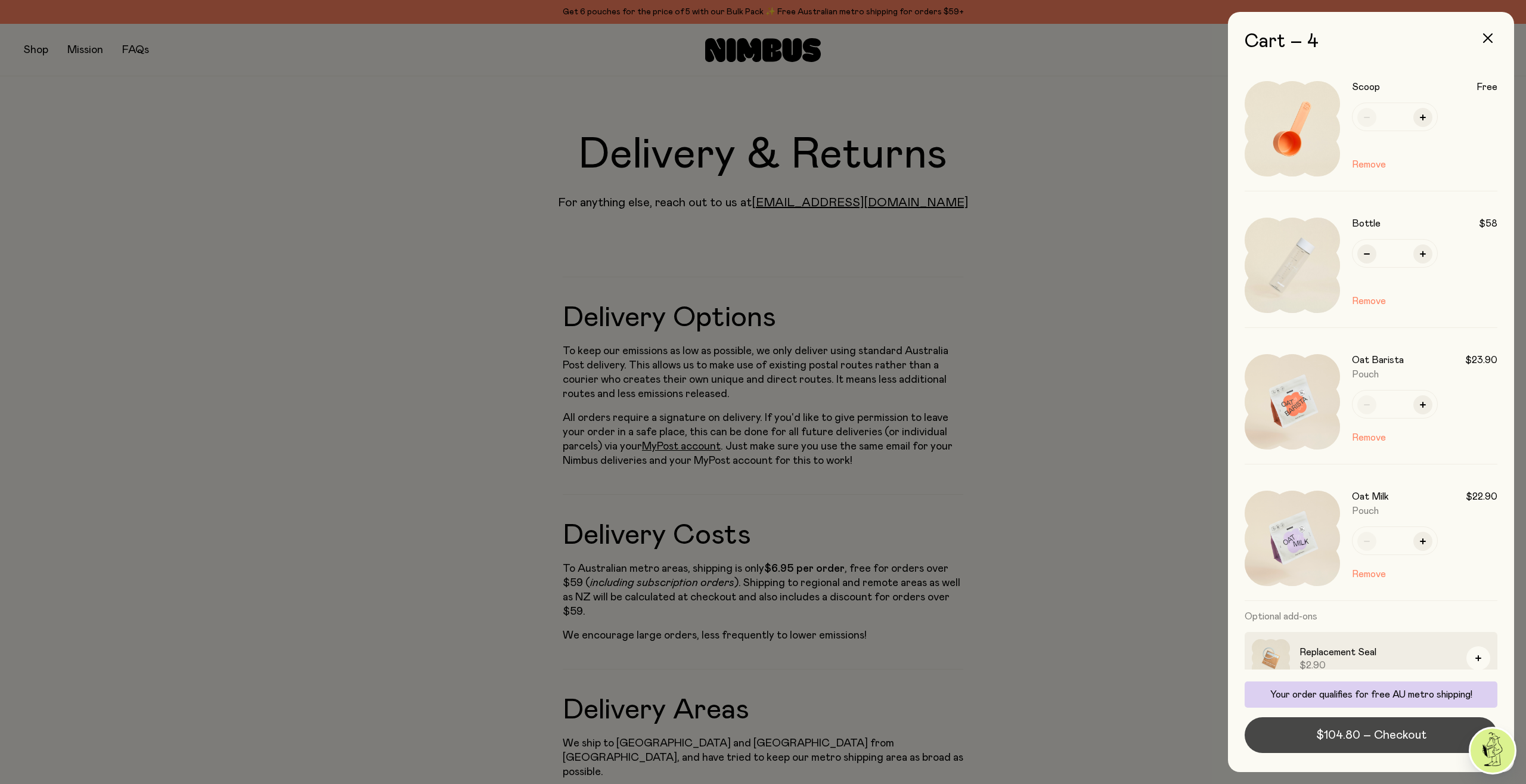
click at [1296, 742] on button "$104.80 – Checkout" at bounding box center [1371, 735] width 253 height 35
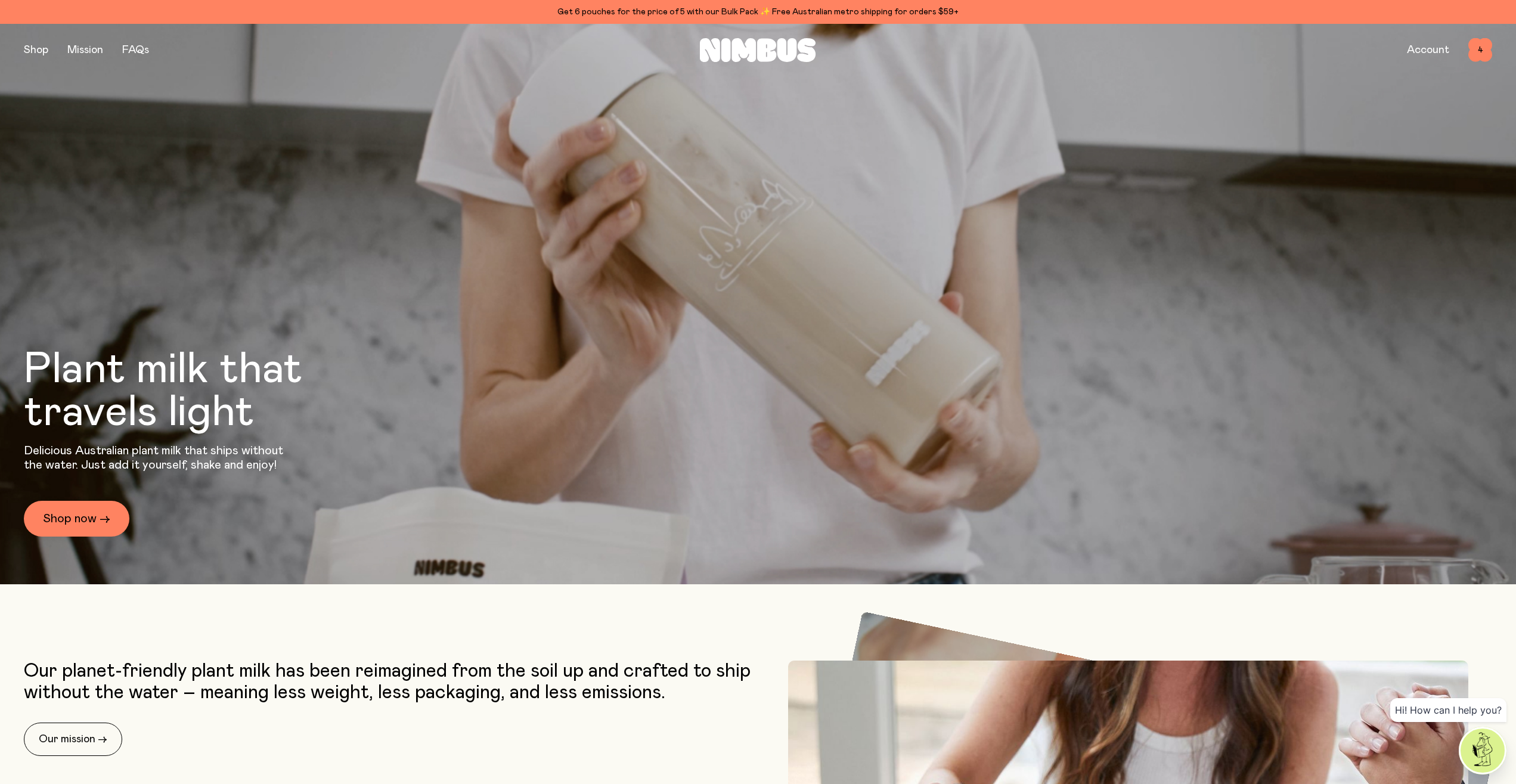
scroll to position [243, 0]
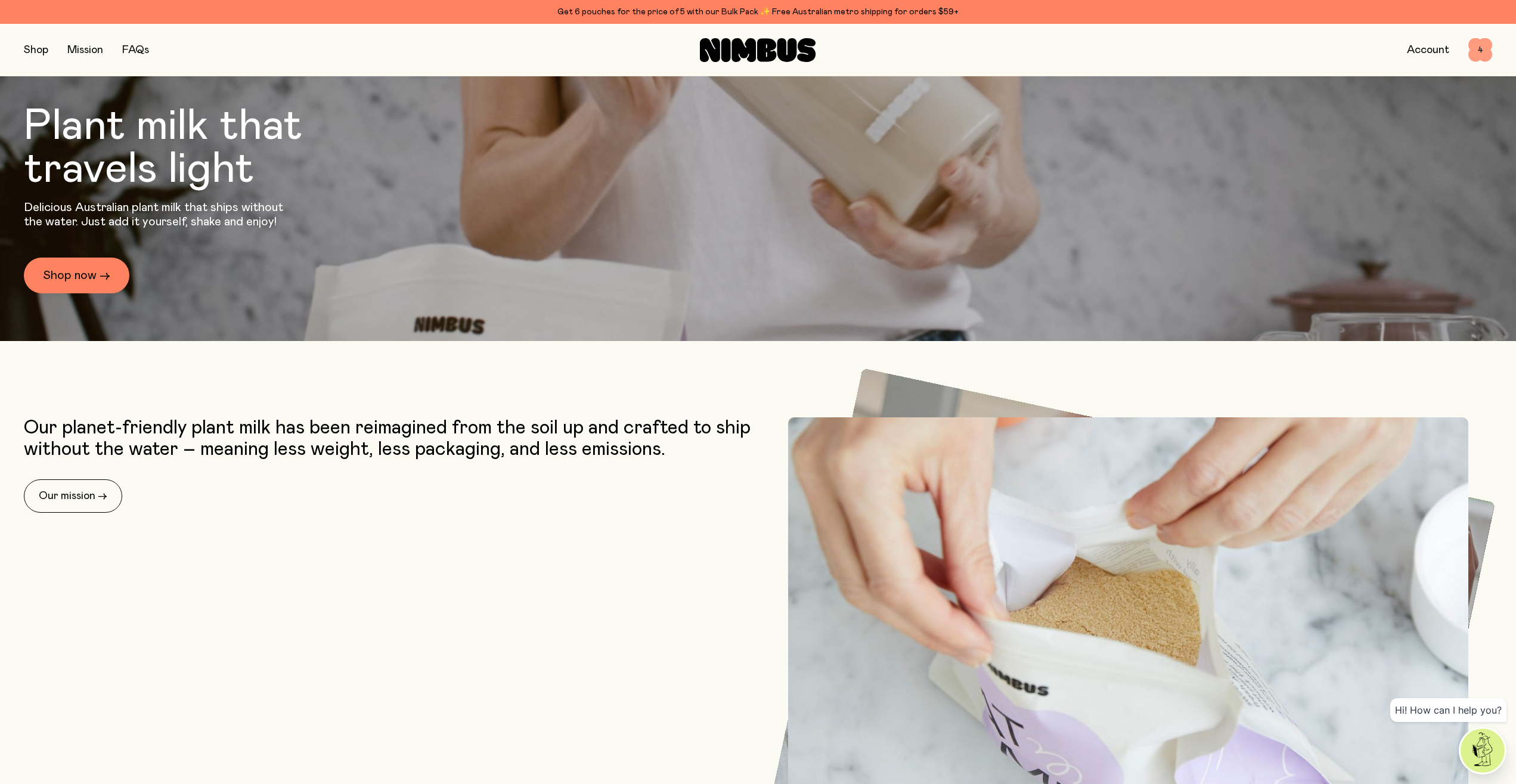
click at [1480, 56] on span "4" at bounding box center [1481, 50] width 24 height 24
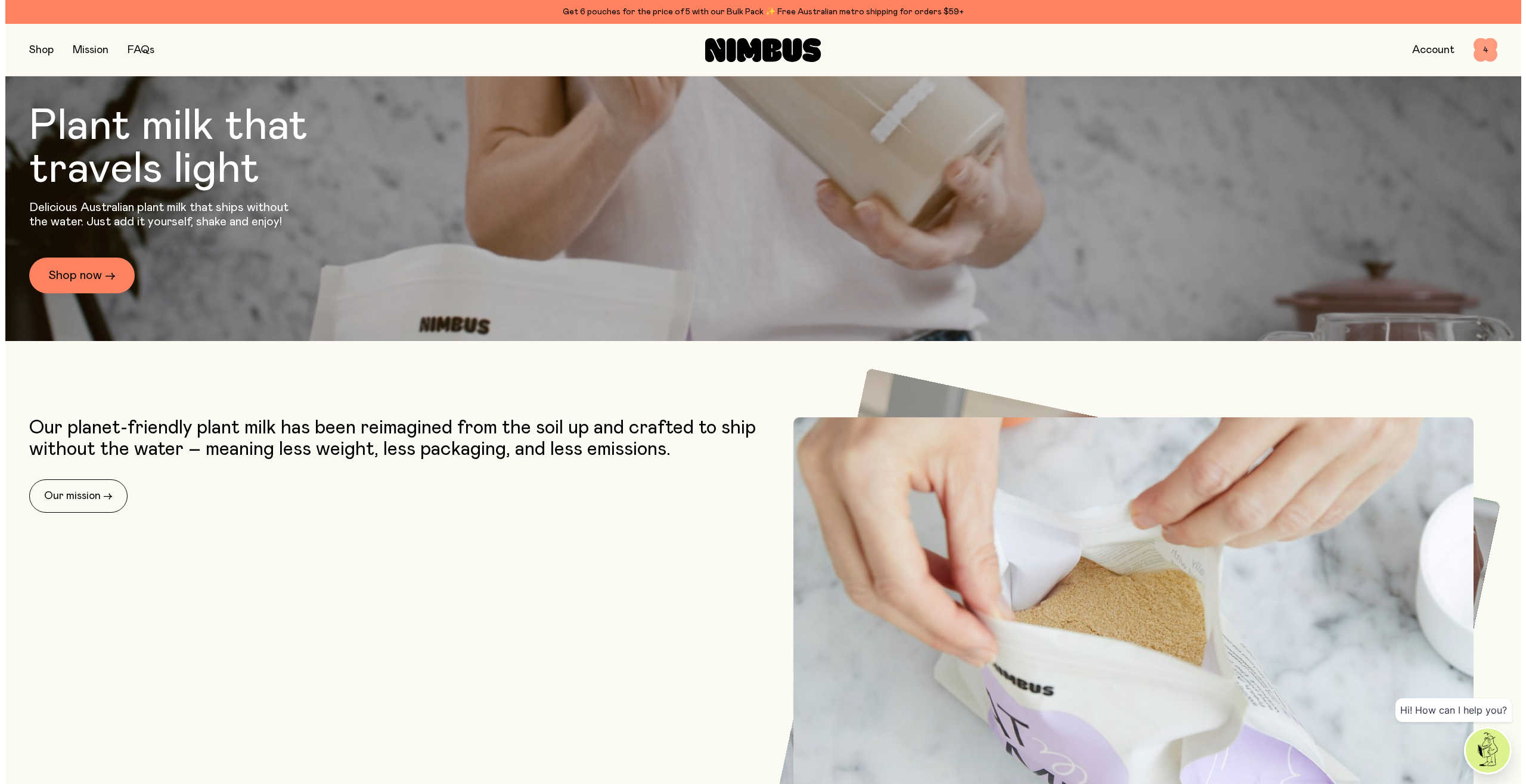
scroll to position [0, 0]
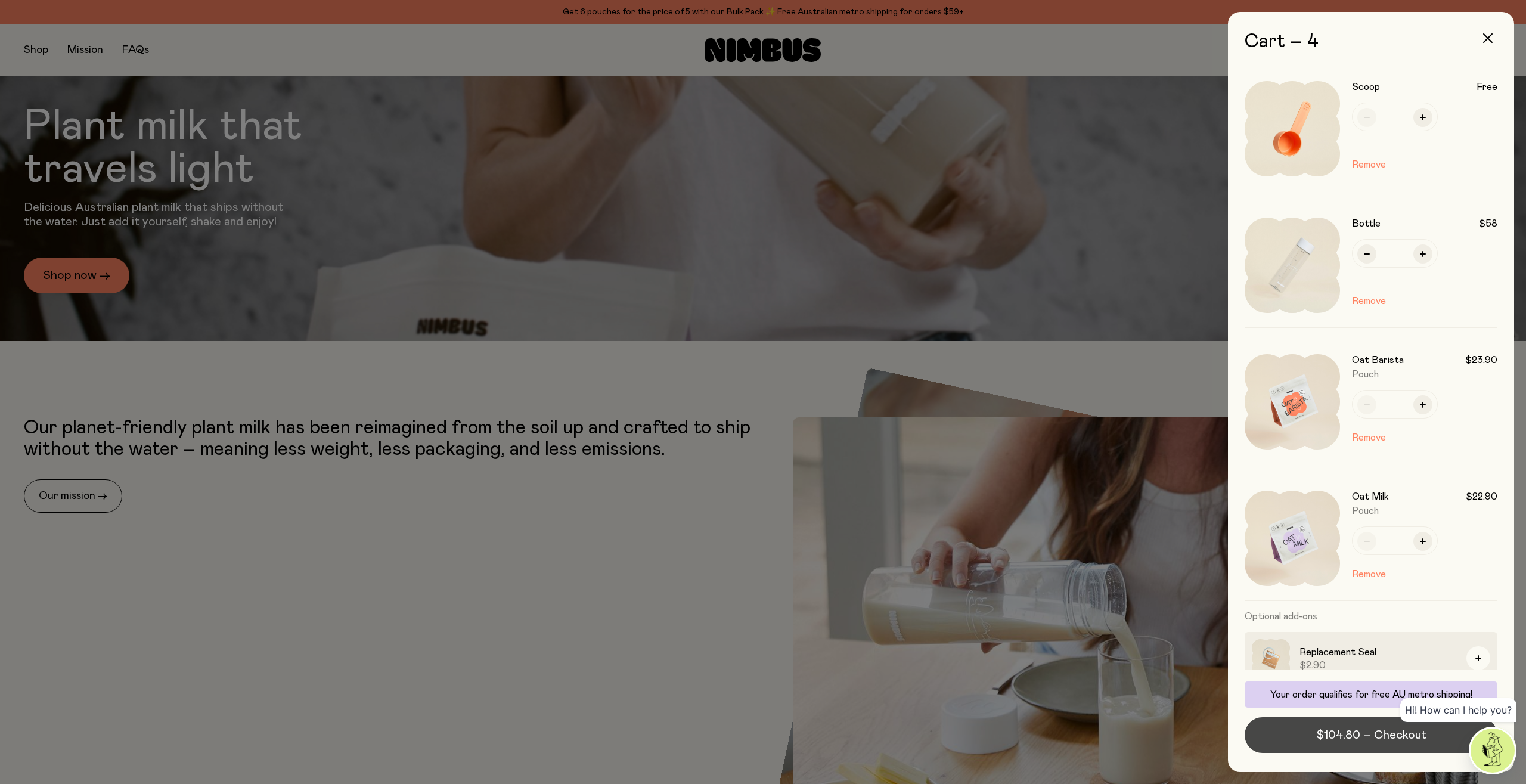
click at [1331, 735] on span "$104.80 – Checkout" at bounding box center [1371, 735] width 110 height 17
